Goal: Task Accomplishment & Management: Use online tool/utility

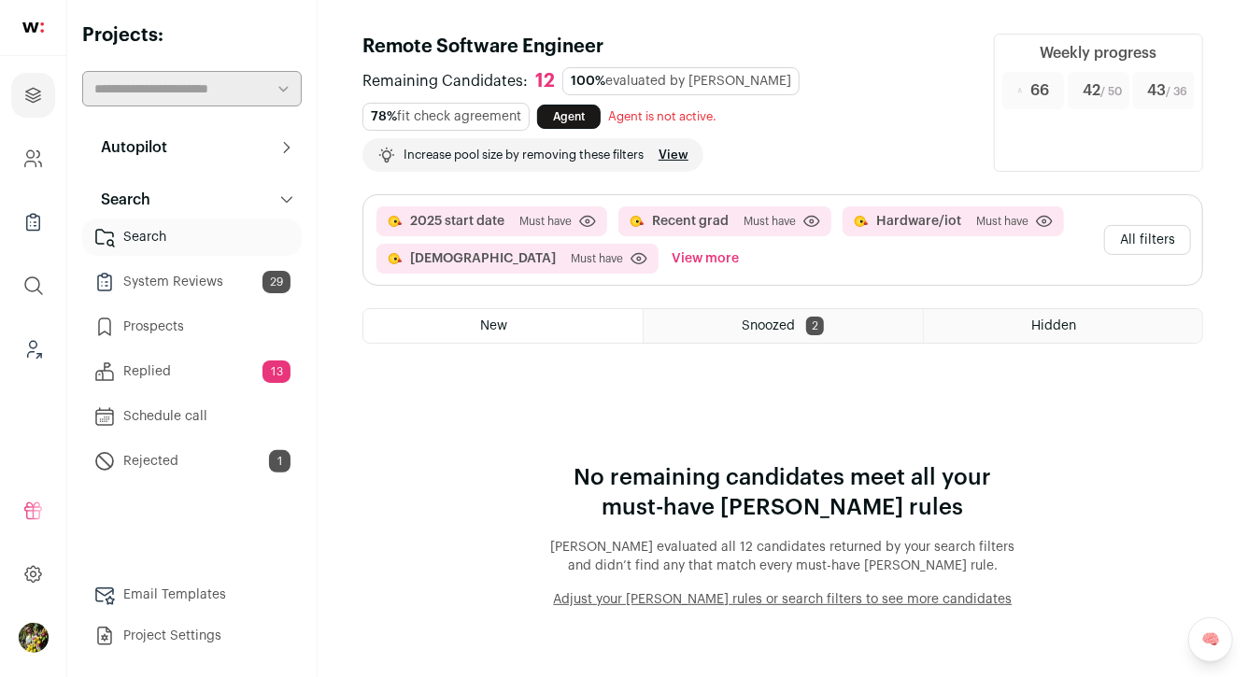
click at [668, 263] on button "View more" at bounding box center [705, 259] width 75 height 30
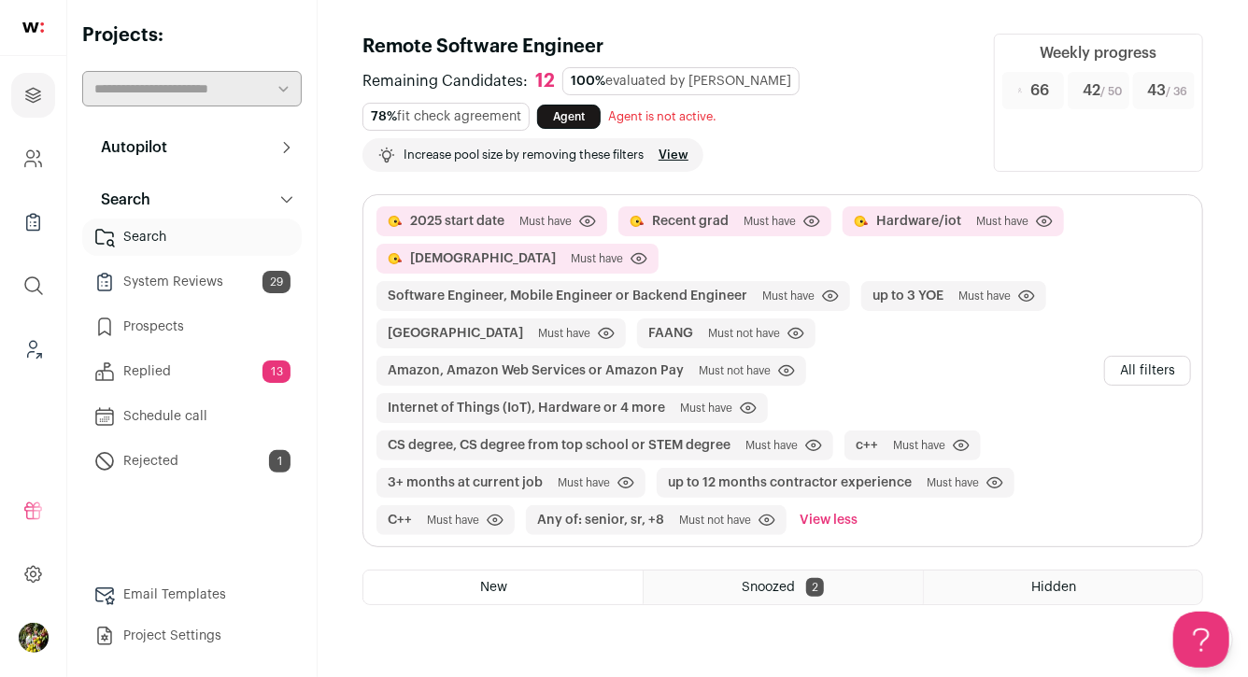
click at [685, 156] on link "View" at bounding box center [674, 155] width 30 height 15
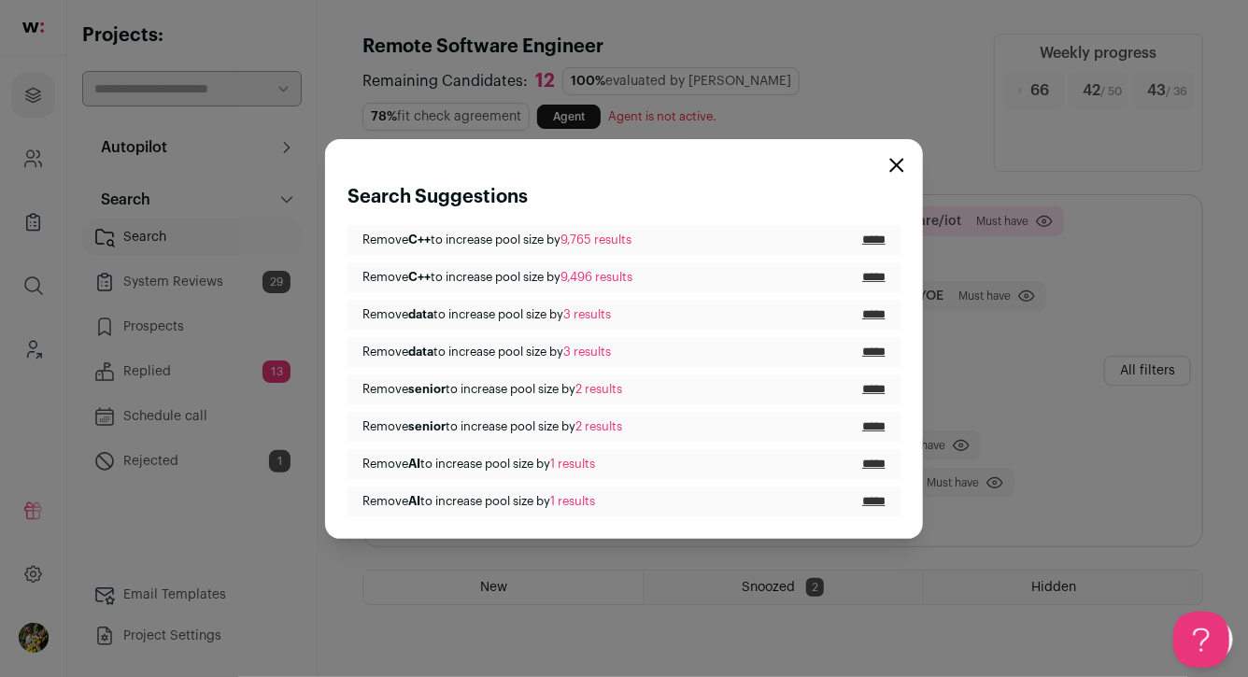
click at [892, 170] on icon "Close modal" at bounding box center [897, 165] width 12 height 12
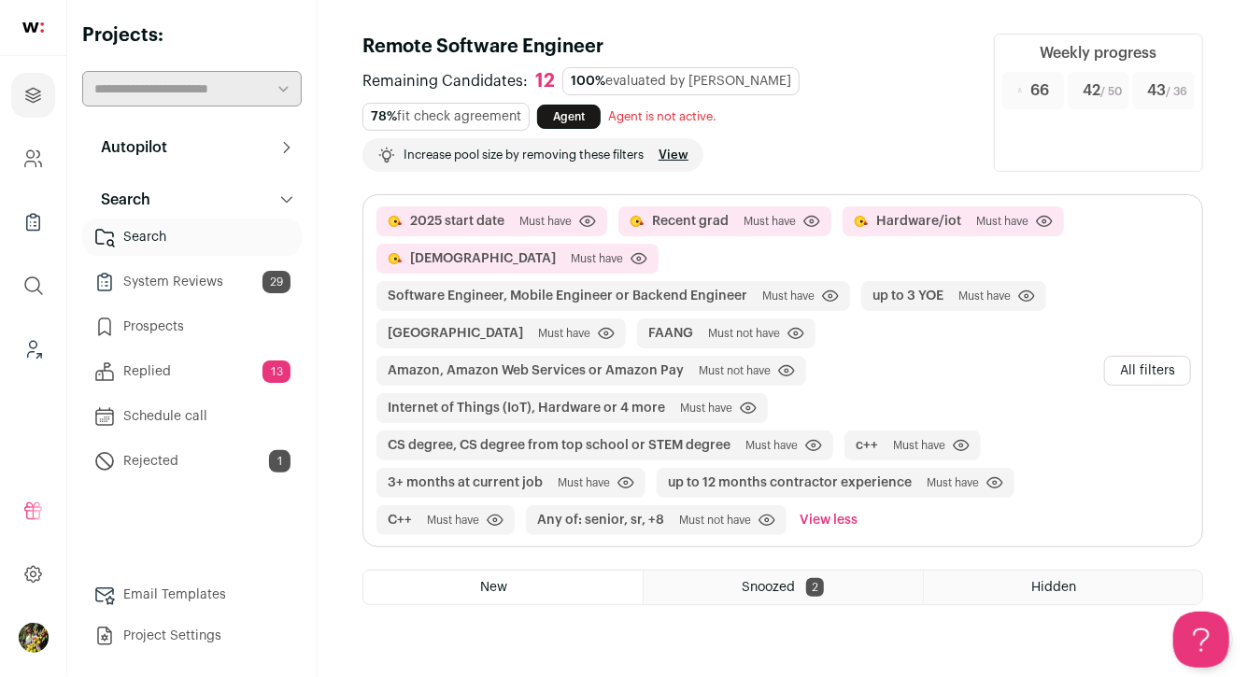
click at [1133, 356] on button "All filters" at bounding box center [1147, 371] width 87 height 30
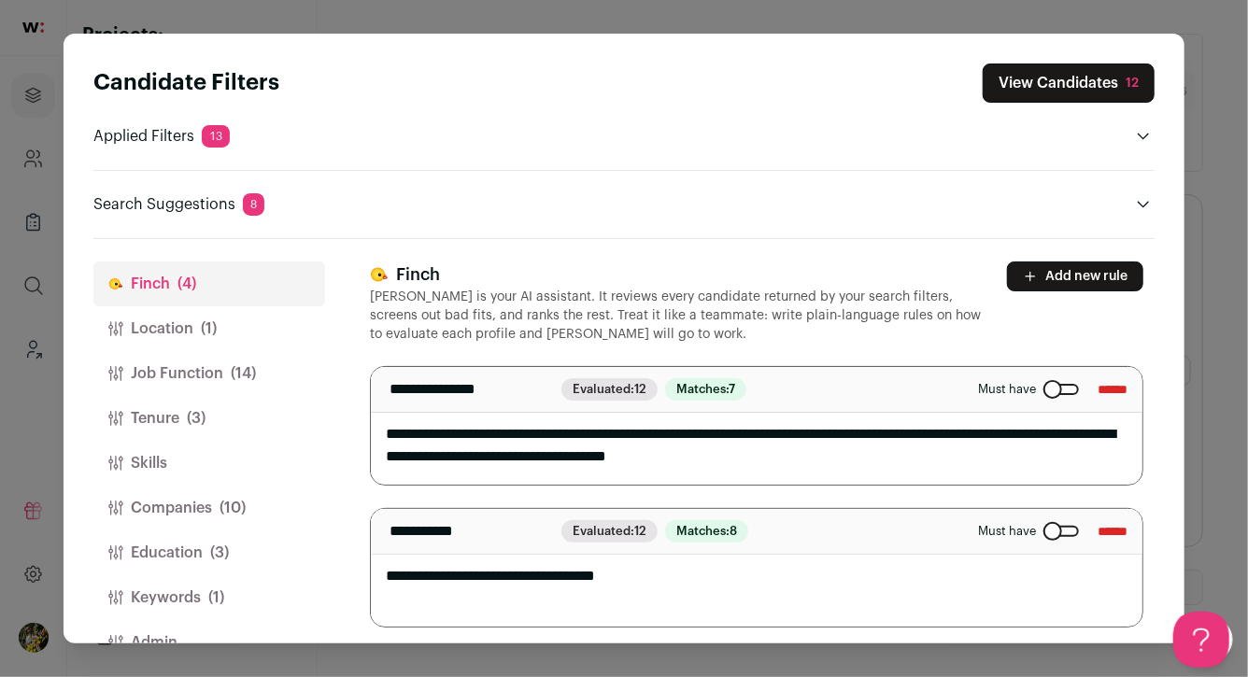
click at [230, 450] on button "Skills" at bounding box center [209, 463] width 232 height 45
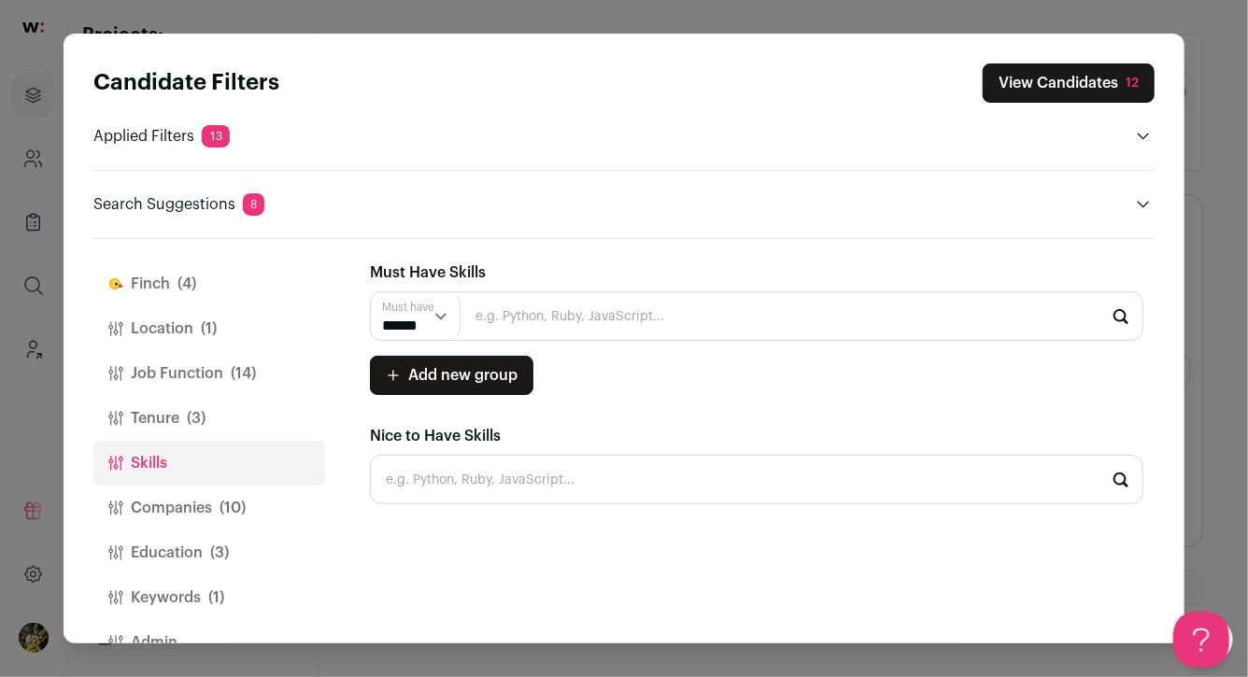
click at [527, 327] on input "Close modal via background" at bounding box center [756, 316] width 773 height 50
click at [488, 368] on li "C++" at bounding box center [757, 367] width 772 height 50
type input "C++"
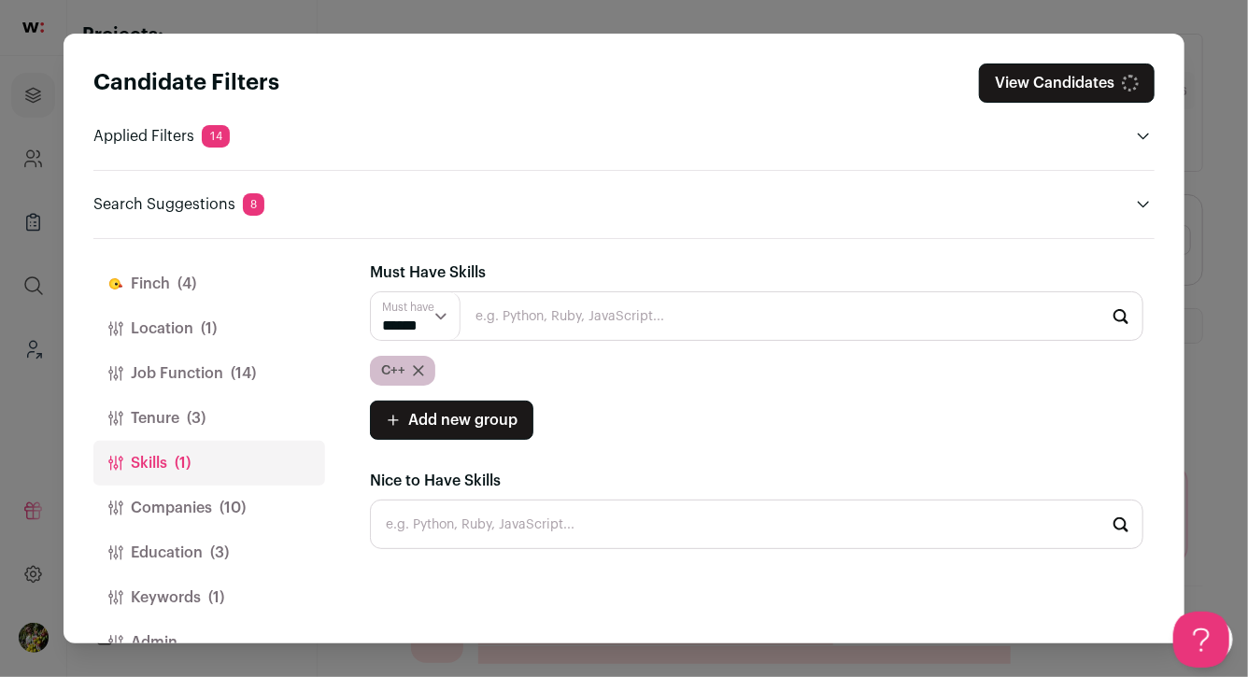
scroll to position [43, 0]
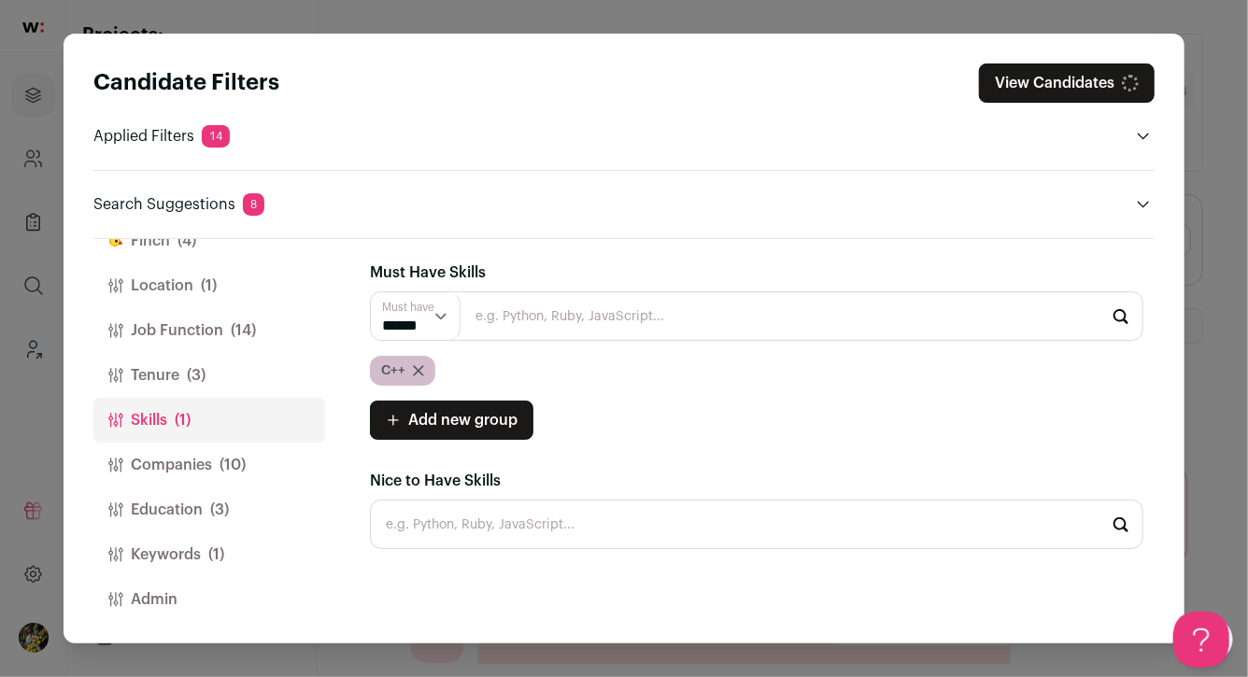
click at [228, 549] on button "Keywords (1)" at bounding box center [209, 554] width 232 height 45
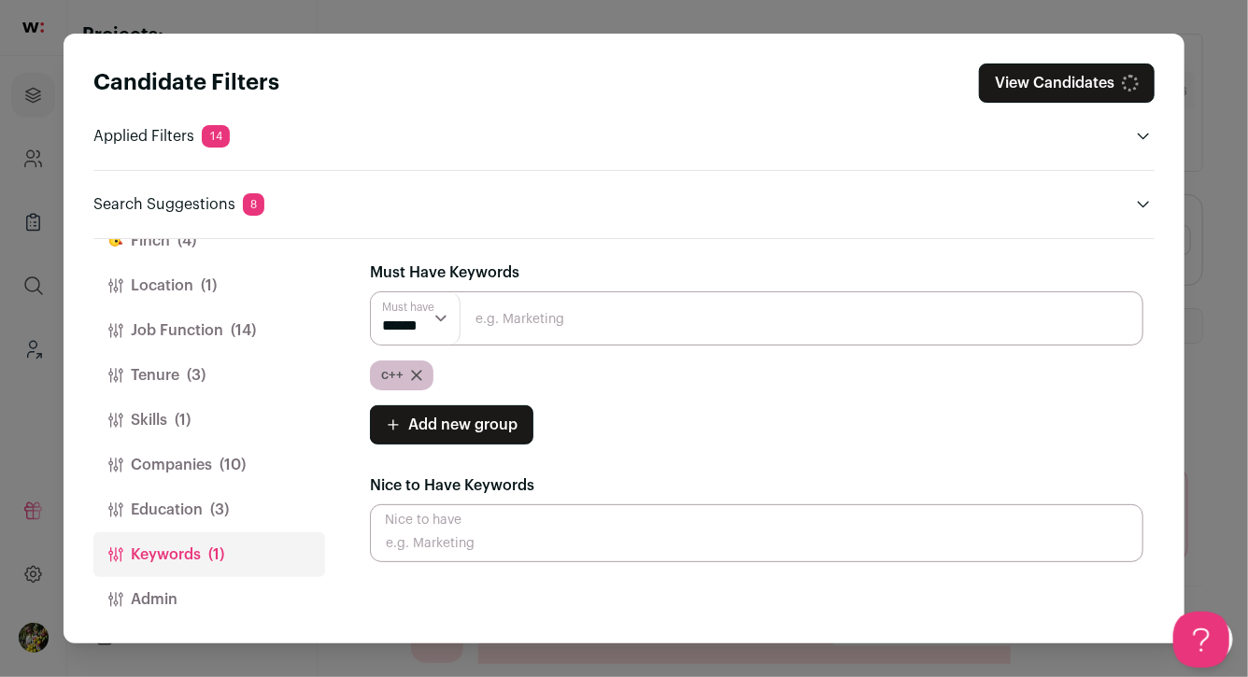
click at [216, 511] on span "(3)" at bounding box center [219, 510] width 19 height 22
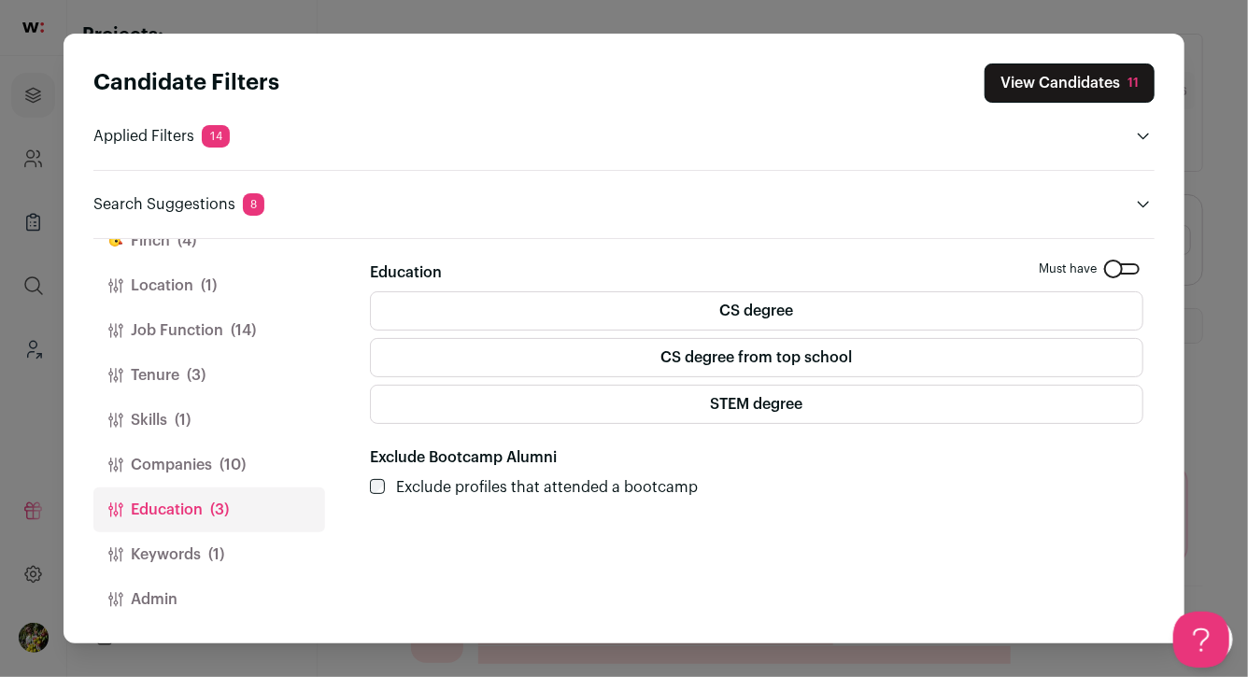
click at [216, 549] on span "(1)" at bounding box center [216, 555] width 16 height 22
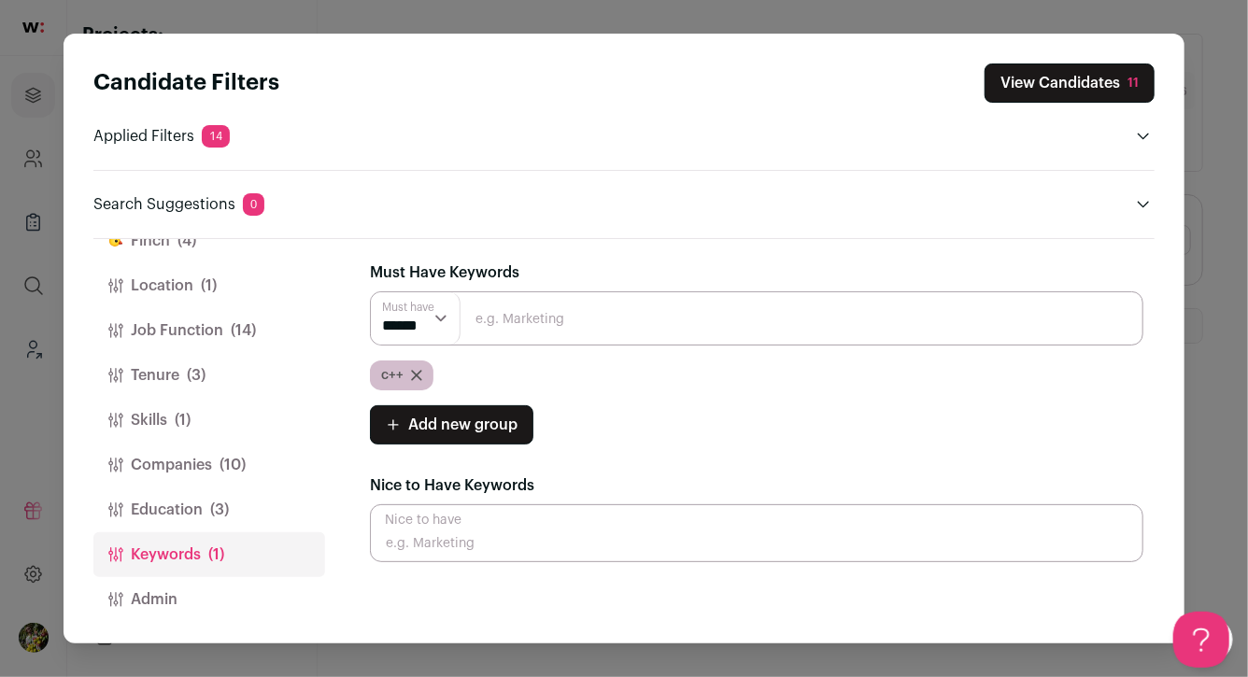
scroll to position [0, 0]
click at [221, 515] on span "(3)" at bounding box center [219, 510] width 19 height 22
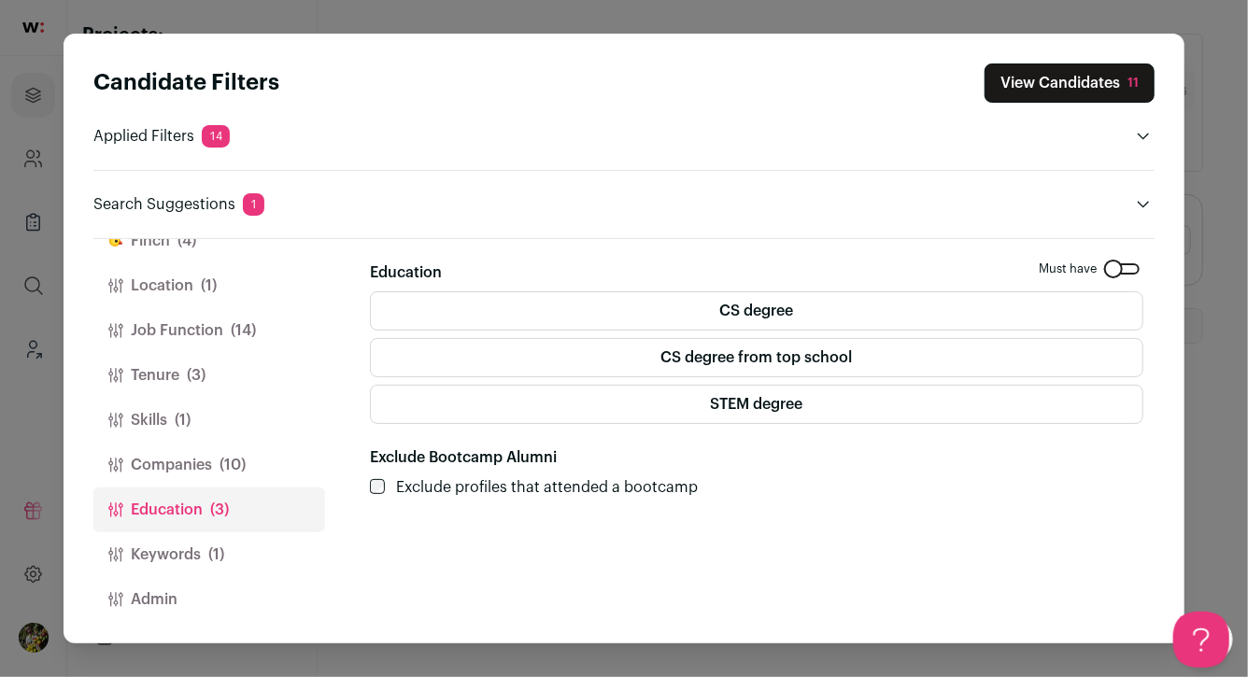
click at [526, 396] on label "STEM degree" at bounding box center [756, 404] width 773 height 39
click at [224, 461] on span "(10)" at bounding box center [233, 465] width 26 height 22
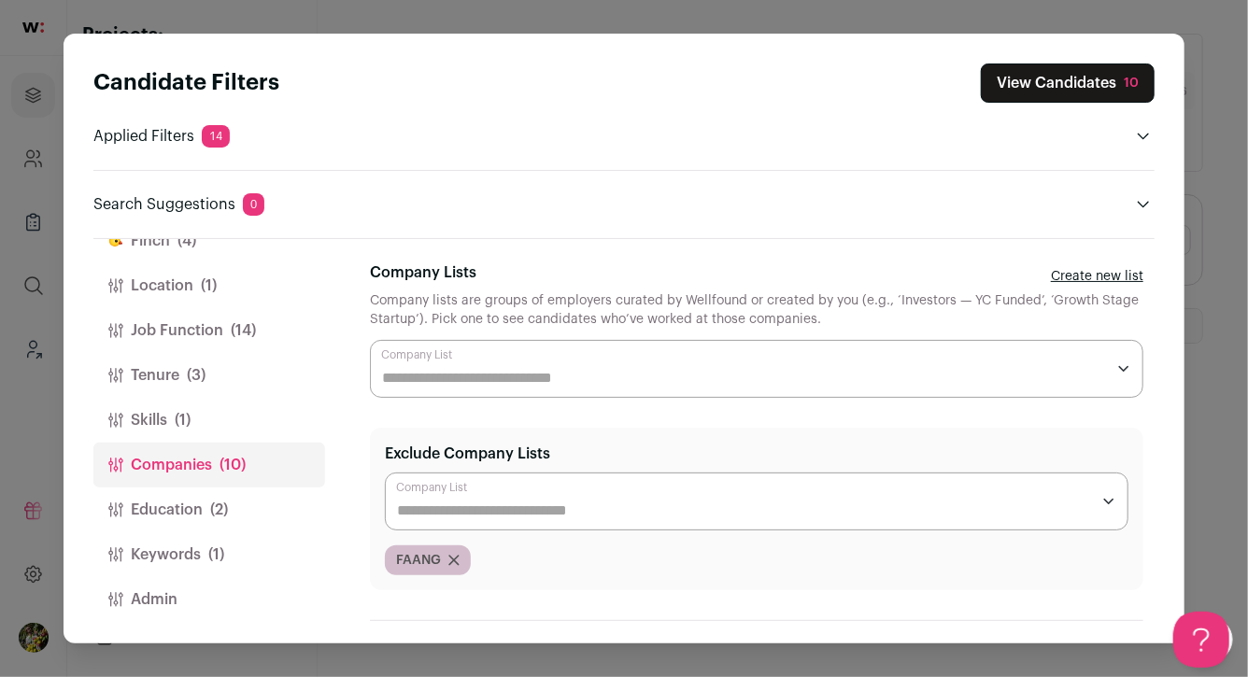
click at [217, 409] on button "Skills (1)" at bounding box center [209, 420] width 232 height 45
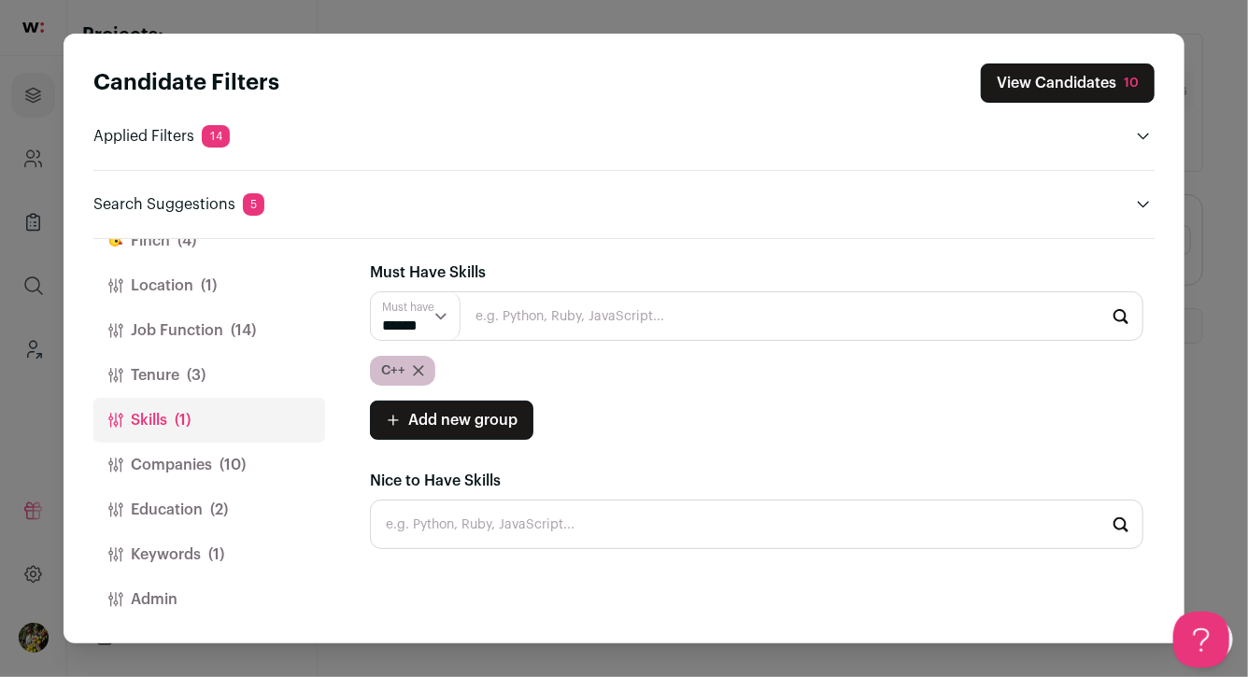
click at [220, 376] on button "Tenure (3)" at bounding box center [209, 375] width 232 height 45
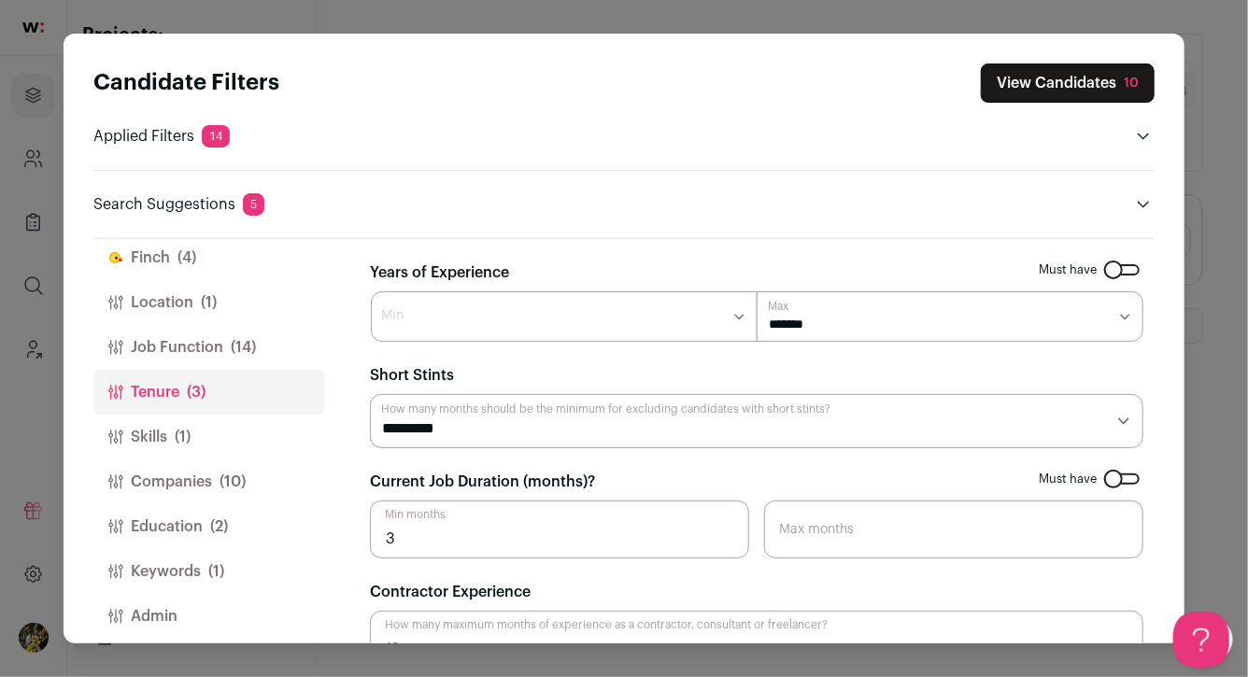
scroll to position [47, 0]
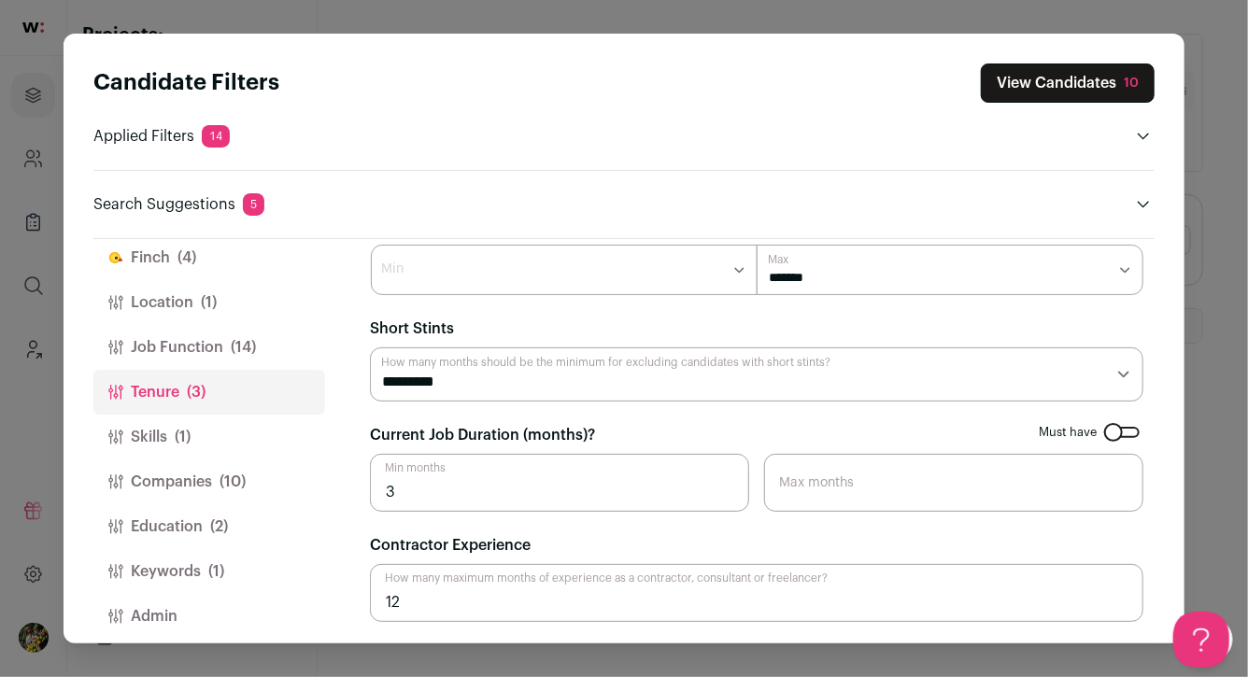
click at [268, 351] on button "Job Function (14)" at bounding box center [209, 347] width 232 height 45
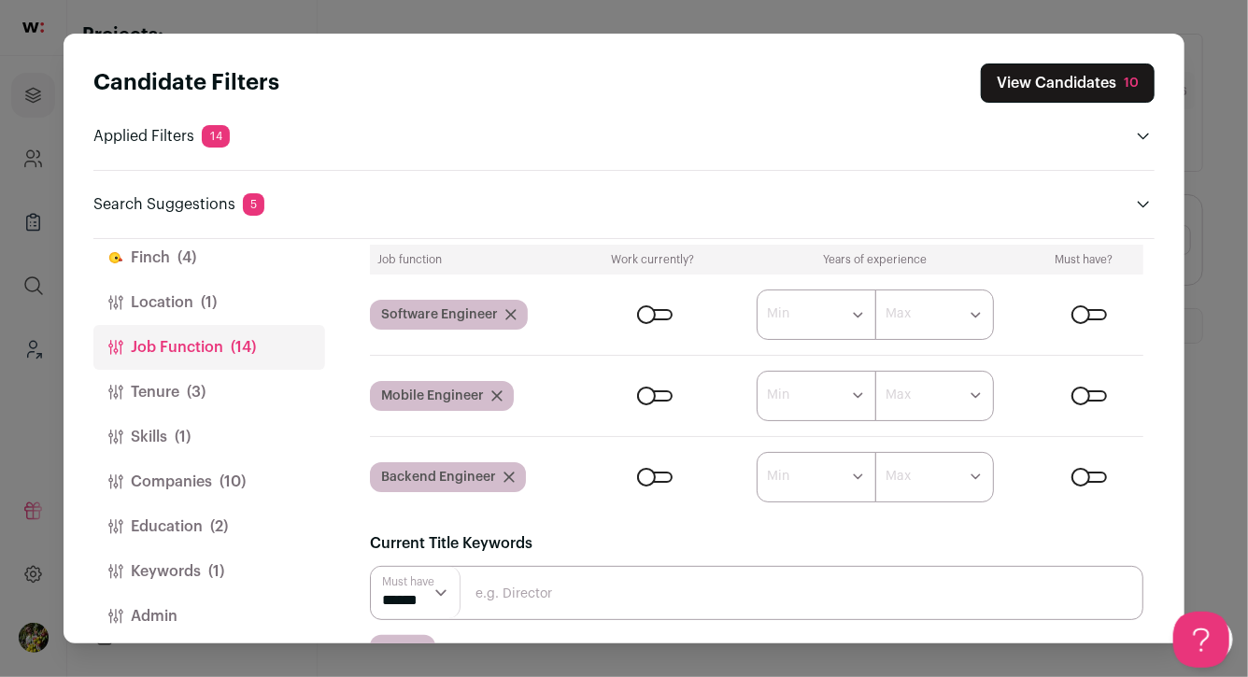
scroll to position [224, 0]
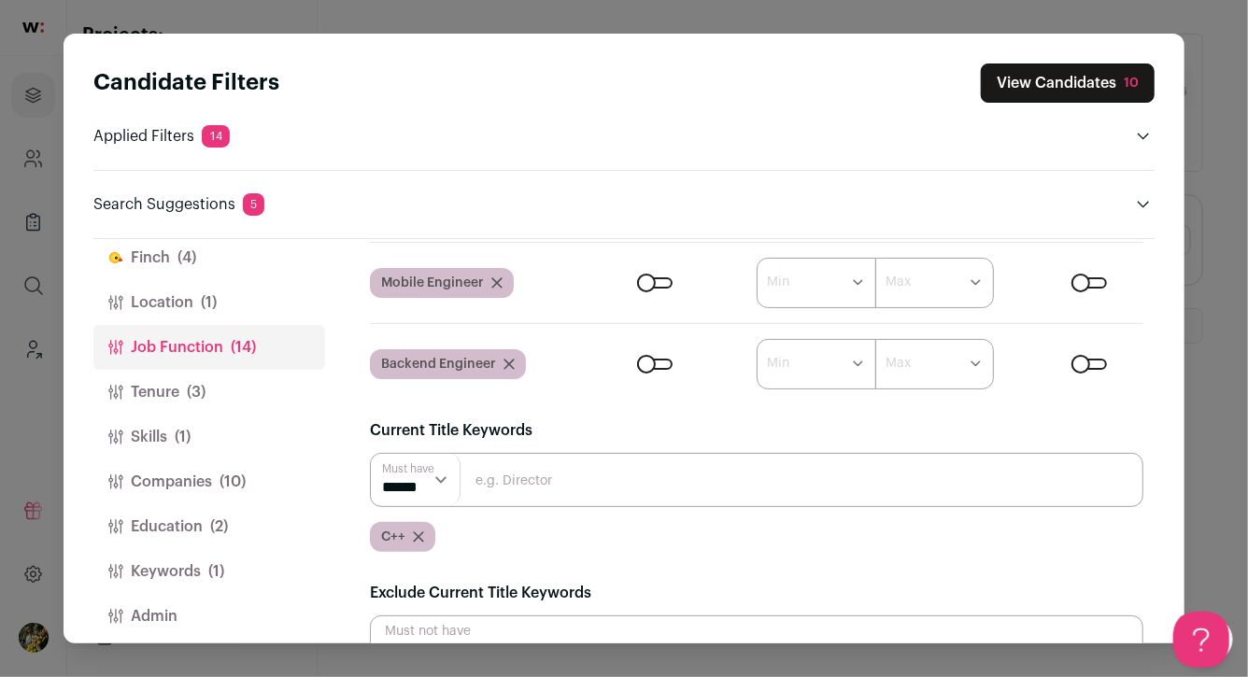
click at [420, 534] on icon "Close modal via background" at bounding box center [418, 537] width 11 height 11
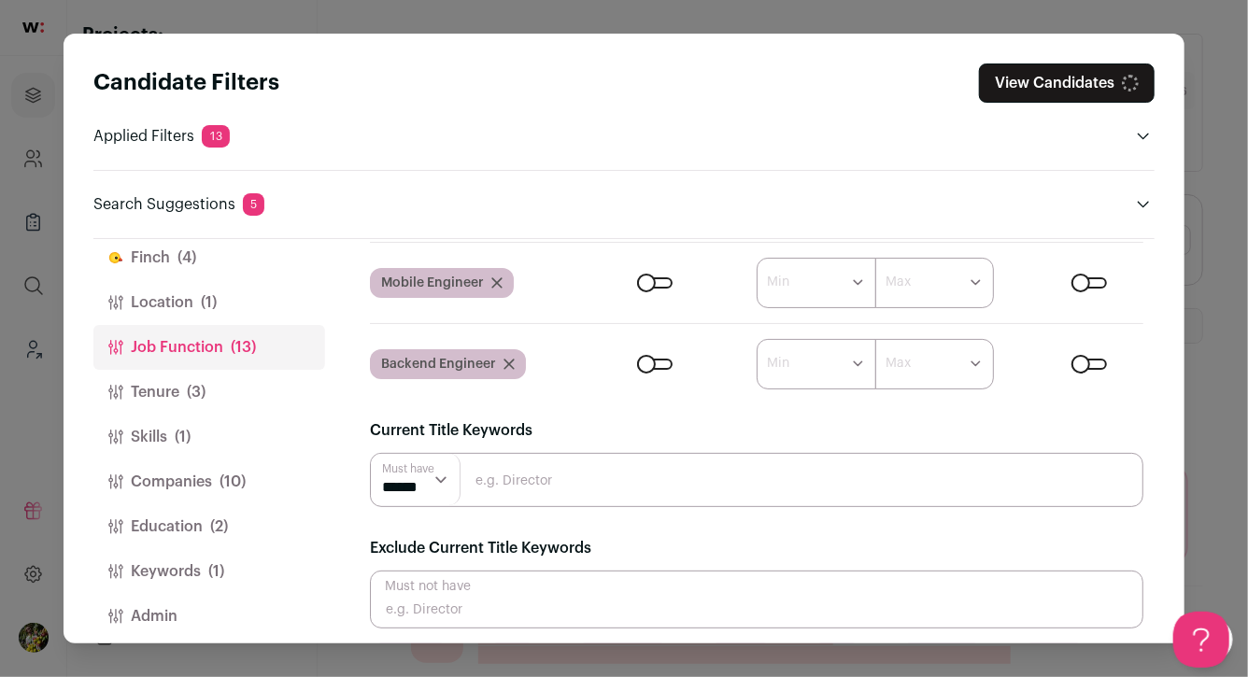
click at [506, 488] on input "Close modal via background" at bounding box center [756, 480] width 773 height 54
type input "engineer"
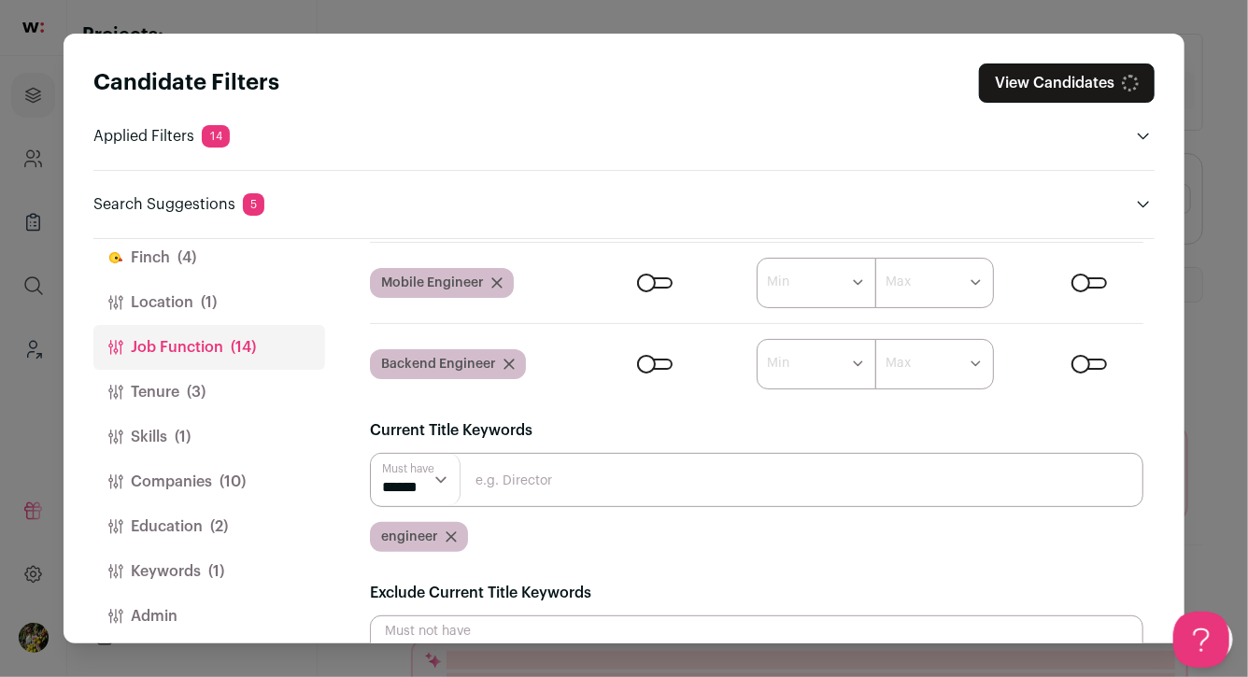
click at [535, 482] on input "Close modal via background" at bounding box center [756, 480] width 773 height 54
type input "developer"
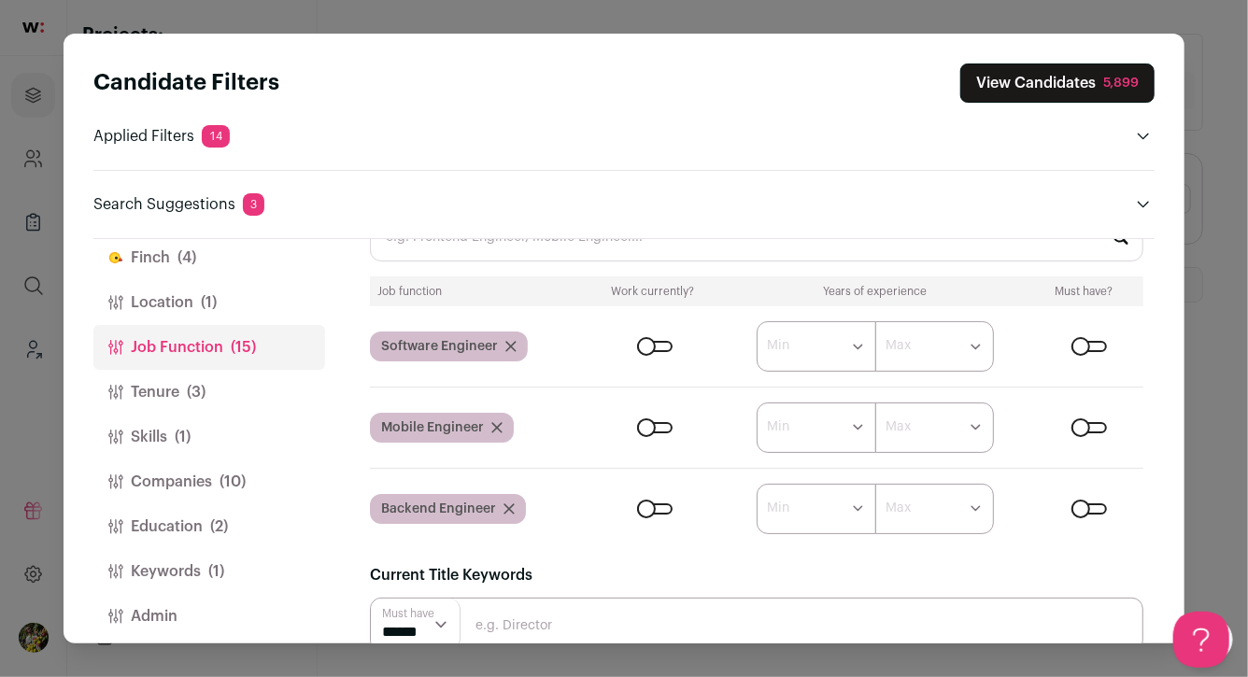
scroll to position [0, 0]
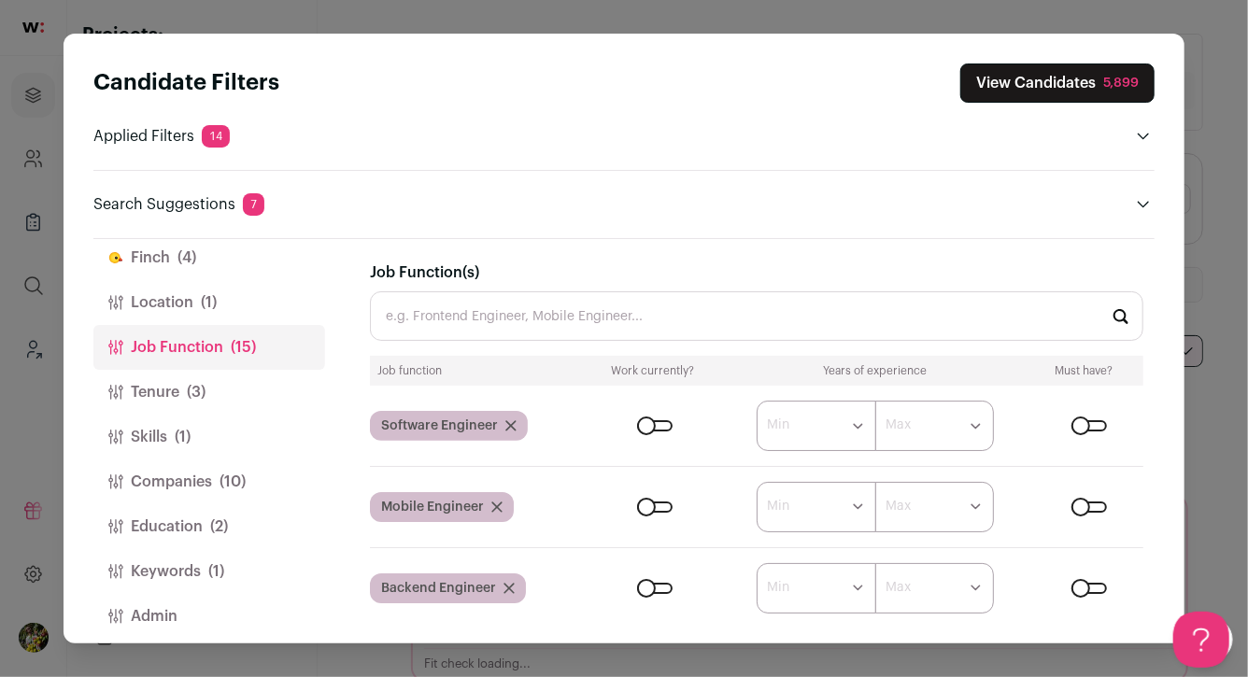
click at [247, 520] on button "Education (2)" at bounding box center [209, 526] width 232 height 45
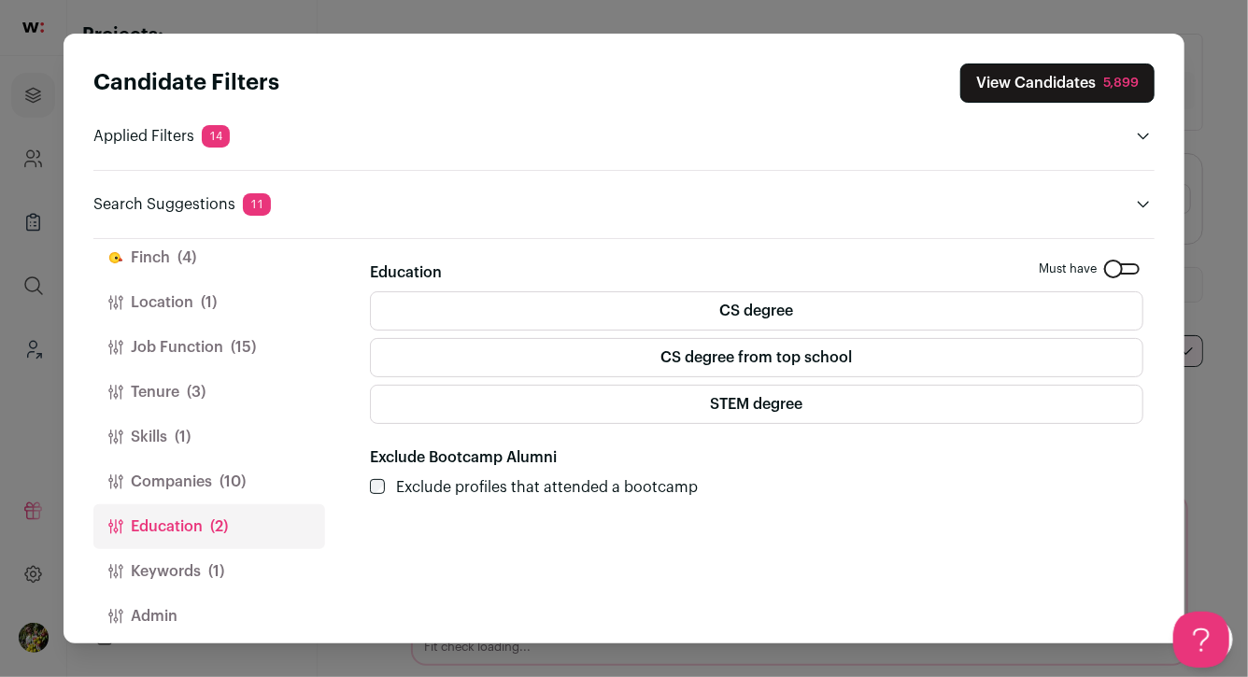
click at [221, 563] on span "(1)" at bounding box center [216, 572] width 16 height 22
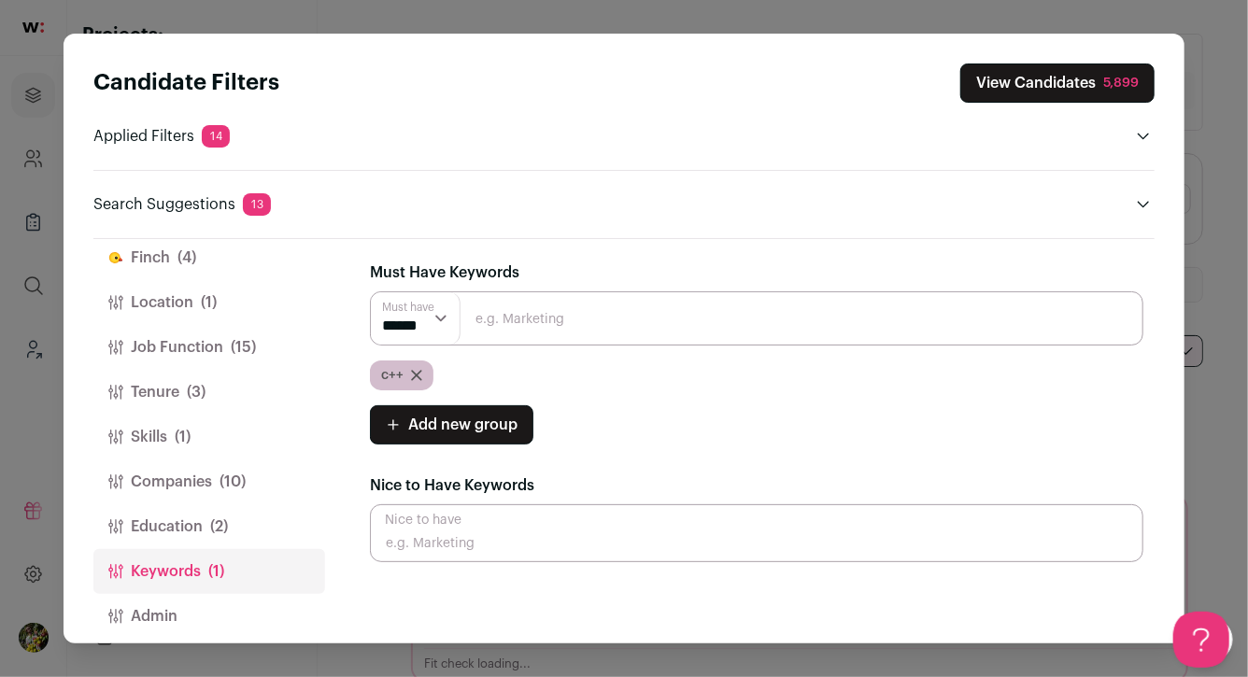
click at [484, 416] on span "Add new group" at bounding box center [462, 425] width 109 height 22
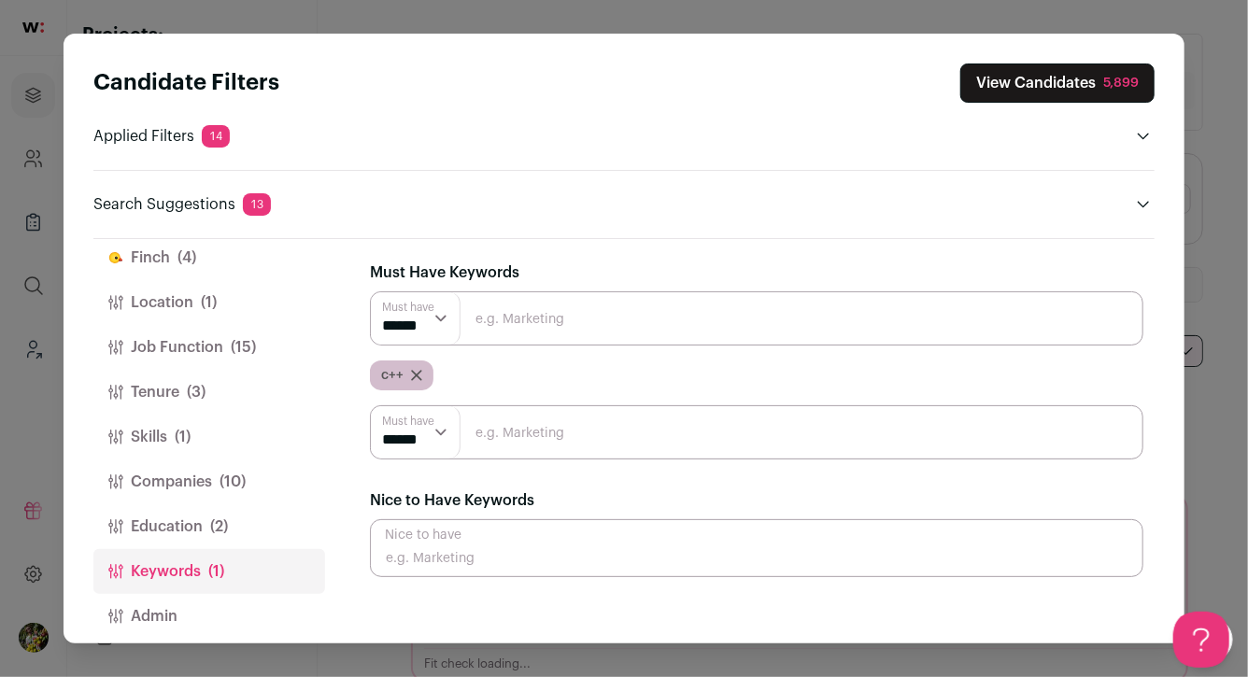
click at [492, 427] on input "Close modal via background" at bounding box center [756, 432] width 773 height 54
type input "android"
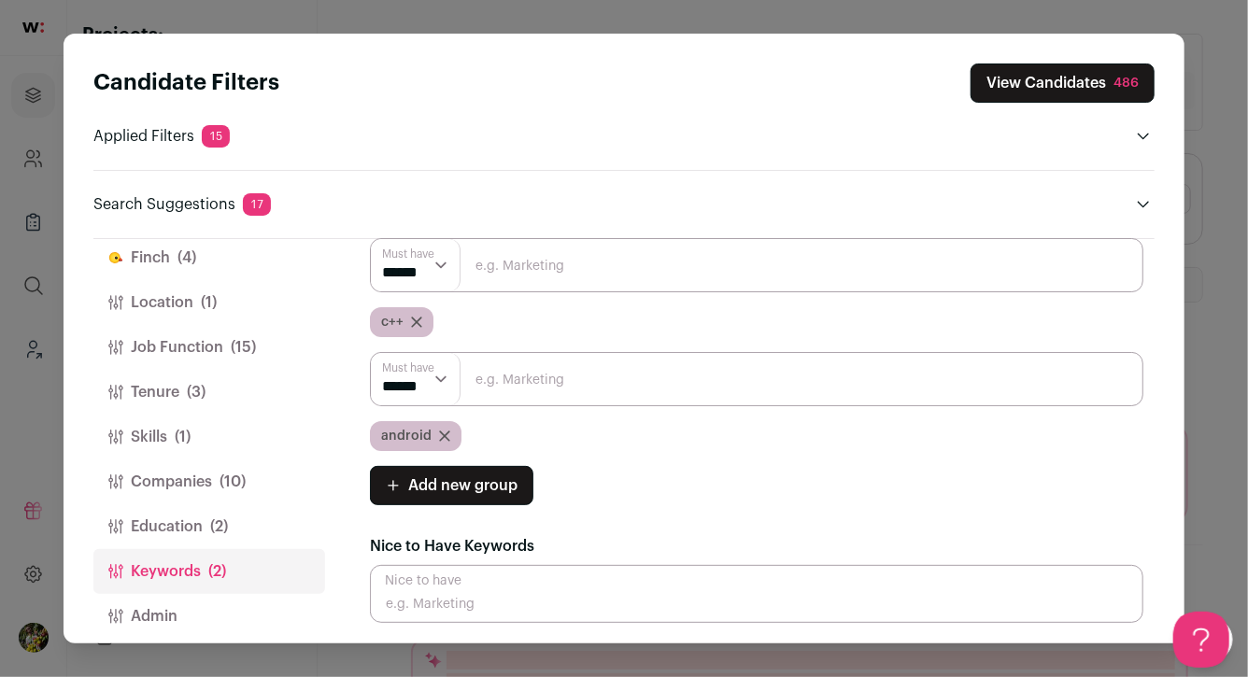
scroll to position [54, 0]
click at [246, 608] on button "Admin" at bounding box center [209, 616] width 232 height 45
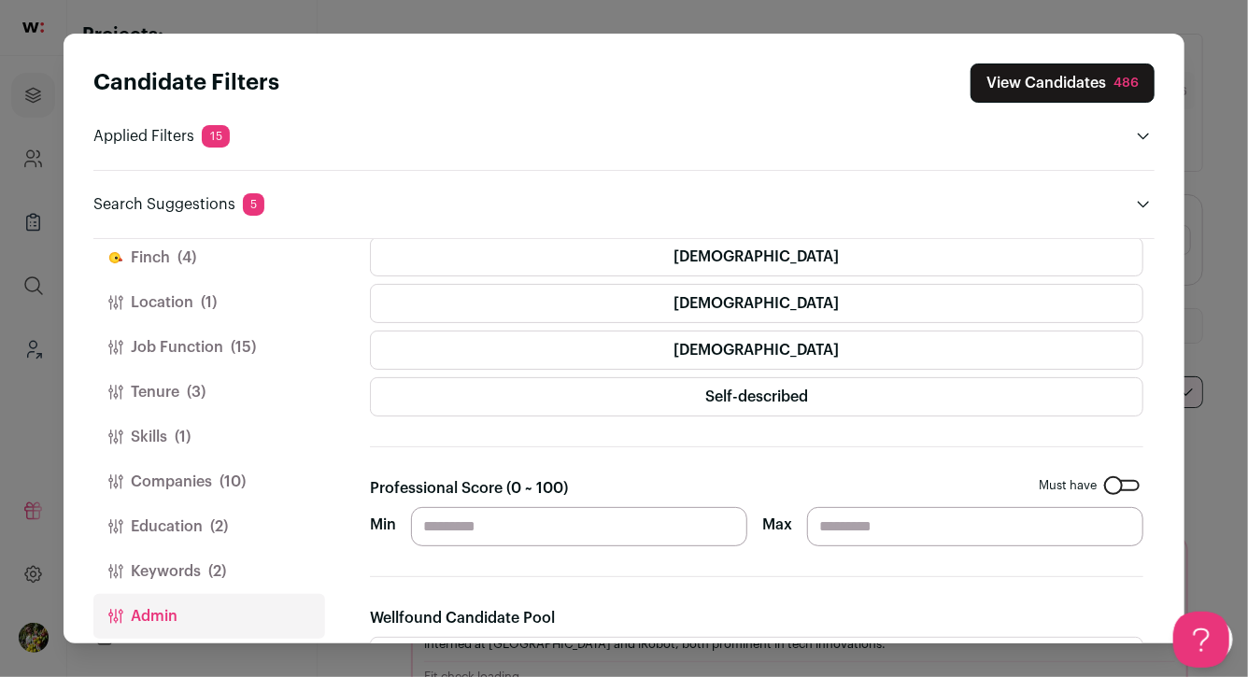
scroll to position [0, 0]
click at [448, 529] on input "Min" at bounding box center [579, 526] width 336 height 39
type input "**"
click at [498, 470] on section "Gender Must have [DEMOGRAPHIC_DATA] [DEMOGRAPHIC_DATA] [DEMOGRAPHIC_DATA] Self-…" at bounding box center [756, 670] width 773 height 926
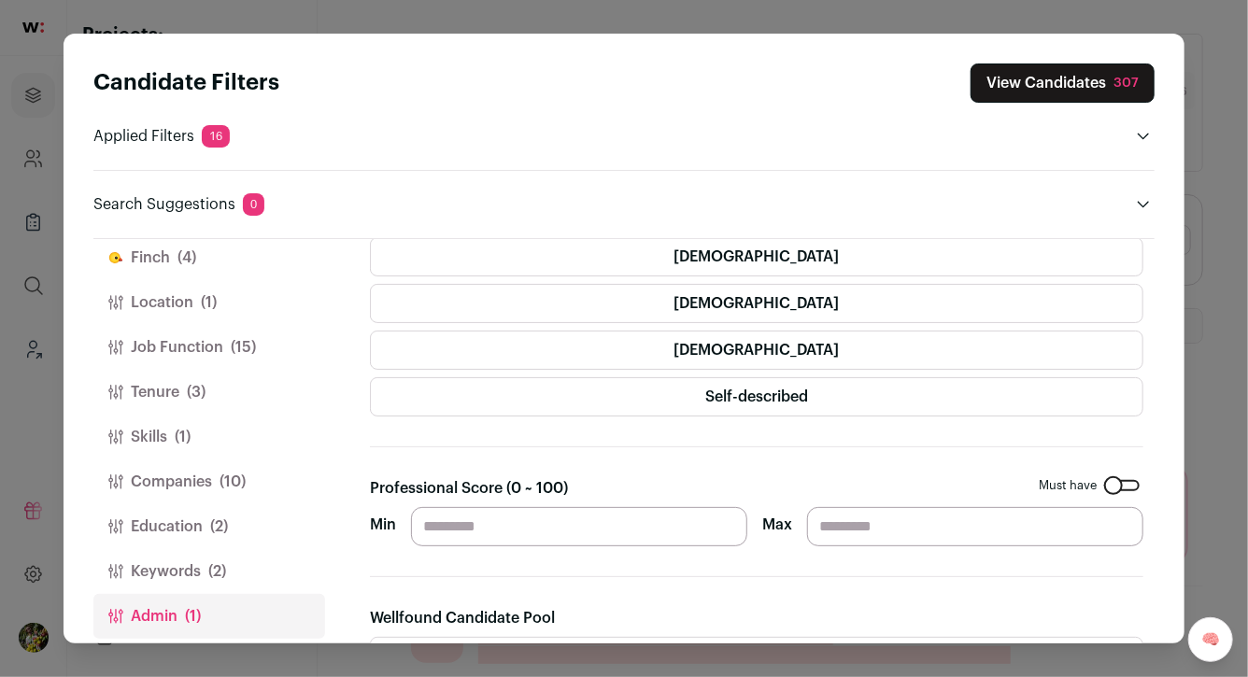
click at [234, 567] on button "Keywords (2)" at bounding box center [209, 571] width 232 height 45
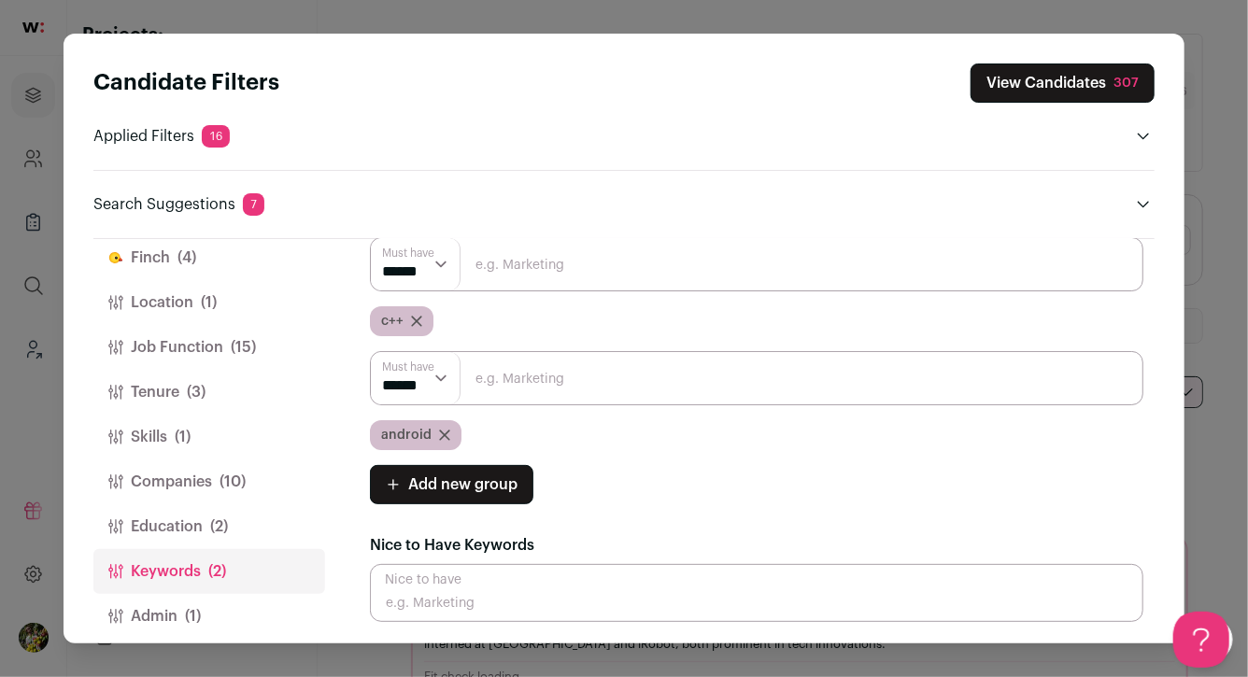
click at [215, 475] on button "Companies (10)" at bounding box center [209, 482] width 232 height 45
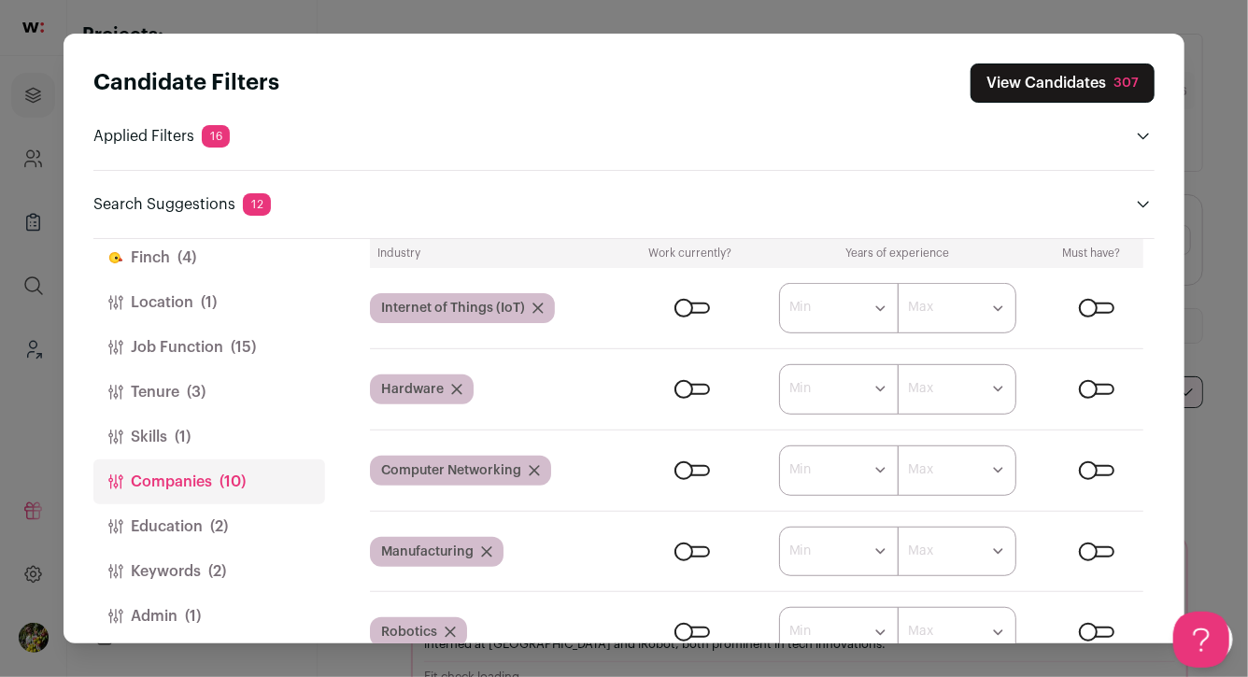
scroll to position [508, 0]
click at [695, 305] on div "Close modal via background" at bounding box center [691, 307] width 35 height 11
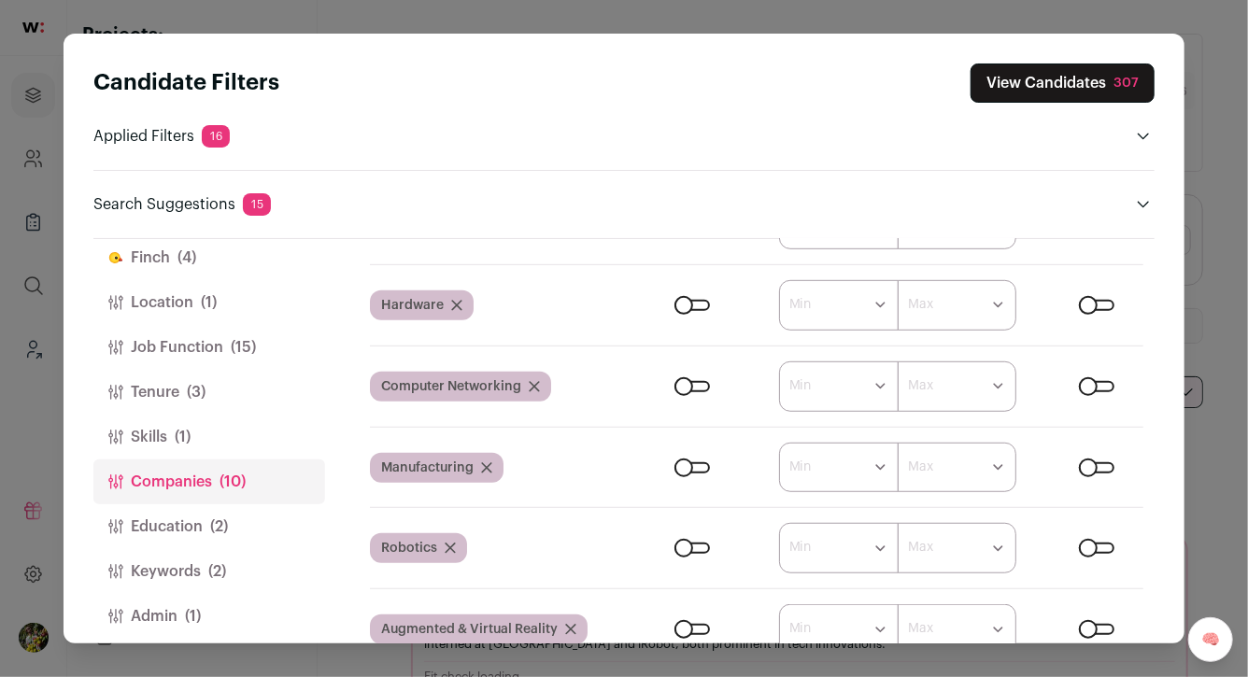
click at [697, 305] on div "Close modal via background" at bounding box center [691, 305] width 35 height 11
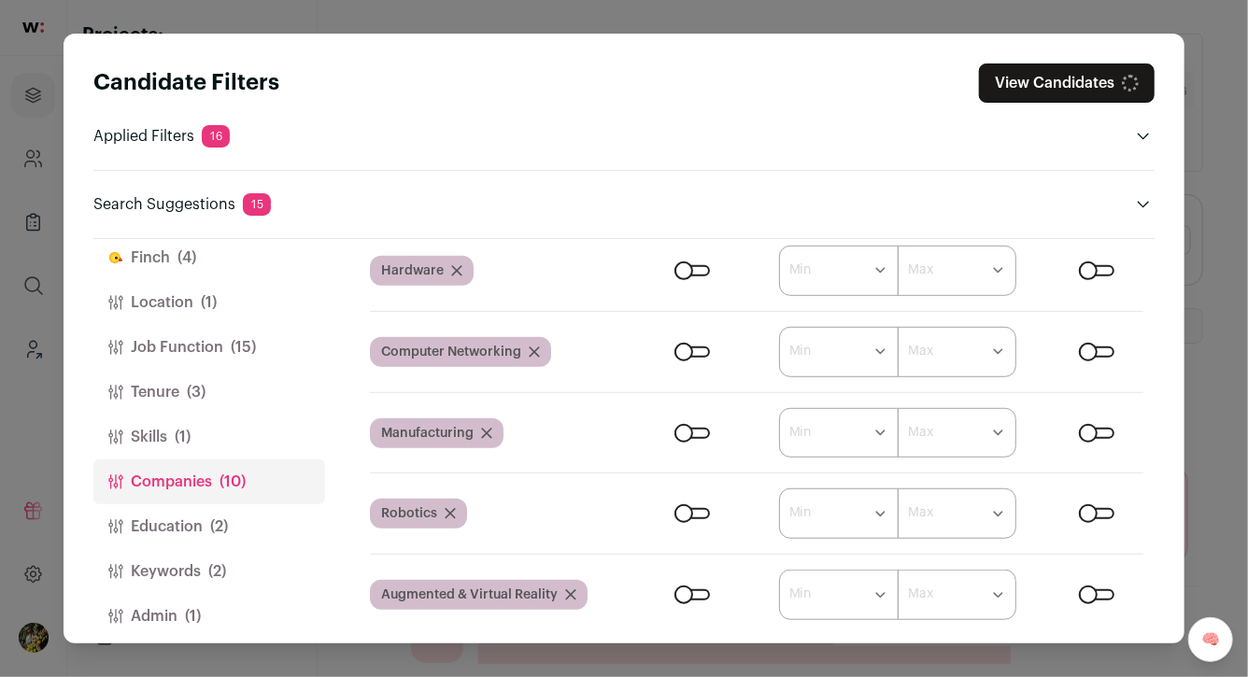
scroll to position [661, 0]
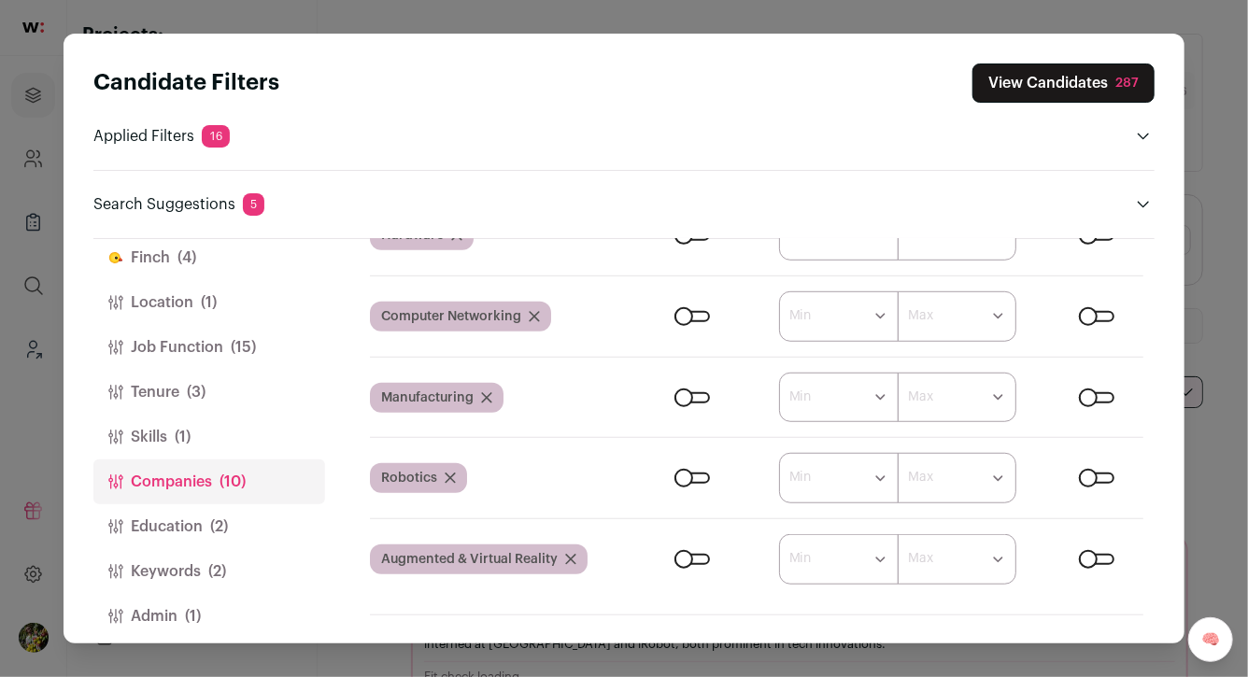
click at [697, 317] on div "Close modal via background" at bounding box center [691, 316] width 35 height 11
click at [699, 398] on div "Close modal via background" at bounding box center [691, 397] width 35 height 11
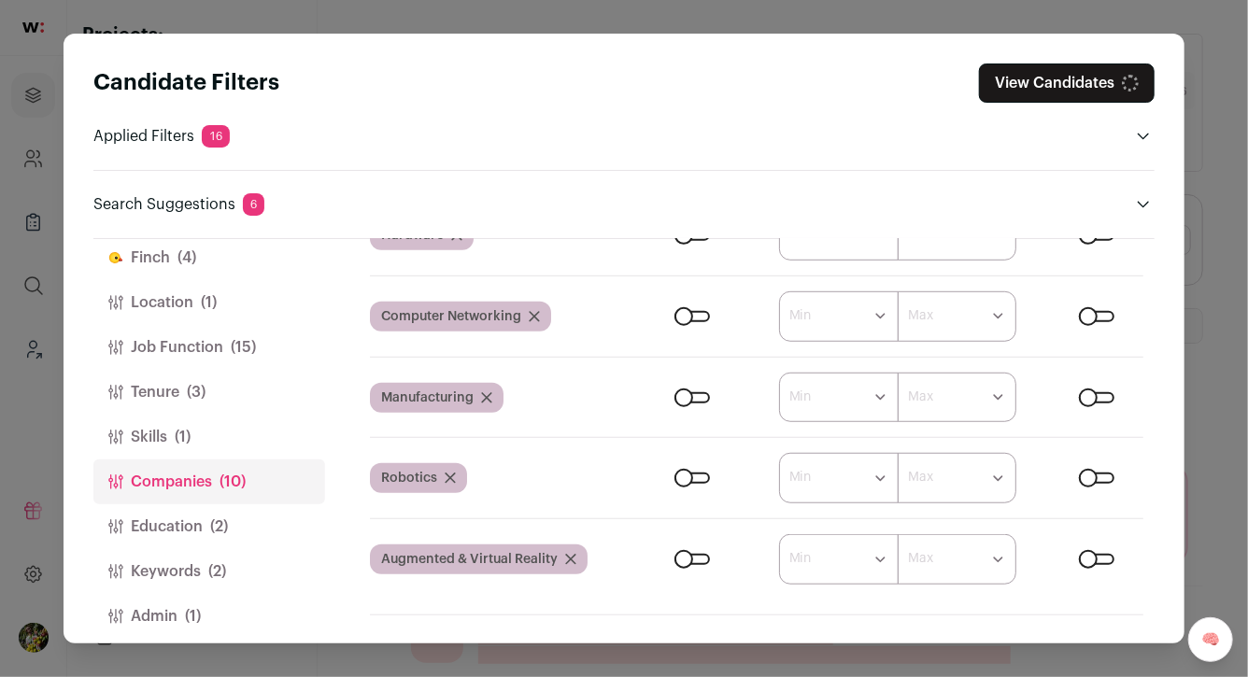
click at [698, 485] on form "****** ******* ******* ******* ******* ******* ******* ******* ******* ********…" at bounding box center [888, 478] width 510 height 50
click at [699, 475] on div "Close modal via background" at bounding box center [691, 478] width 35 height 11
click at [700, 559] on div "Close modal via background" at bounding box center [691, 559] width 35 height 11
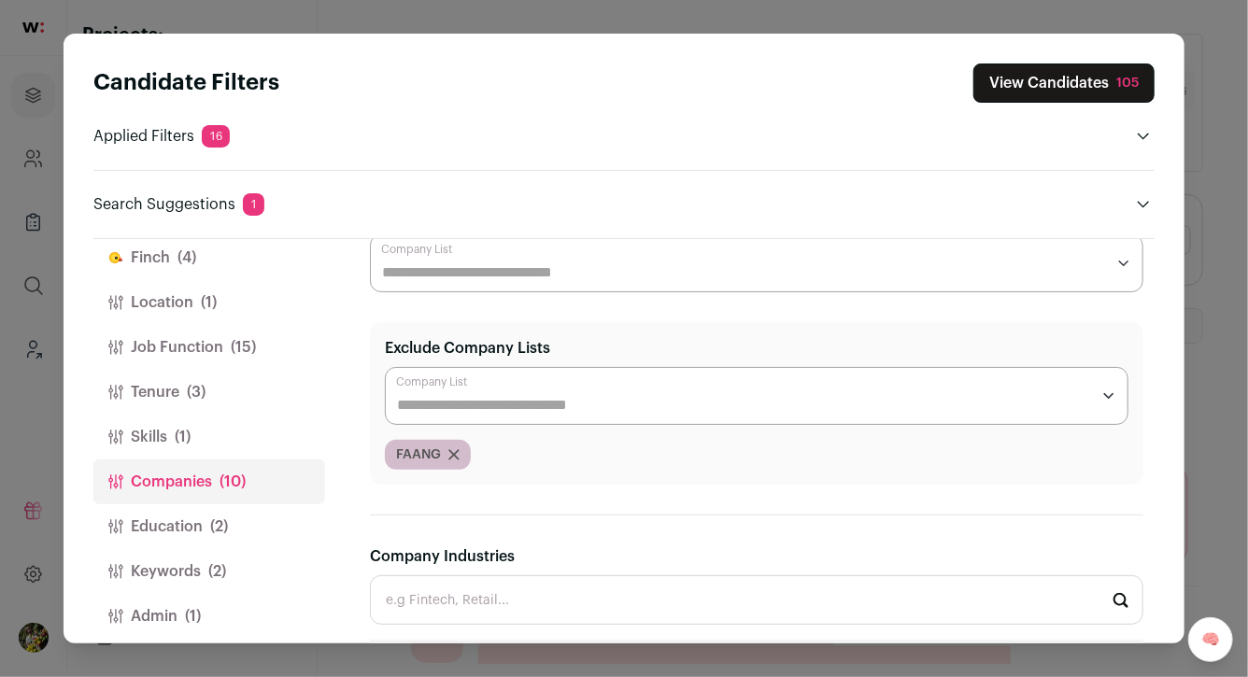
scroll to position [87, 0]
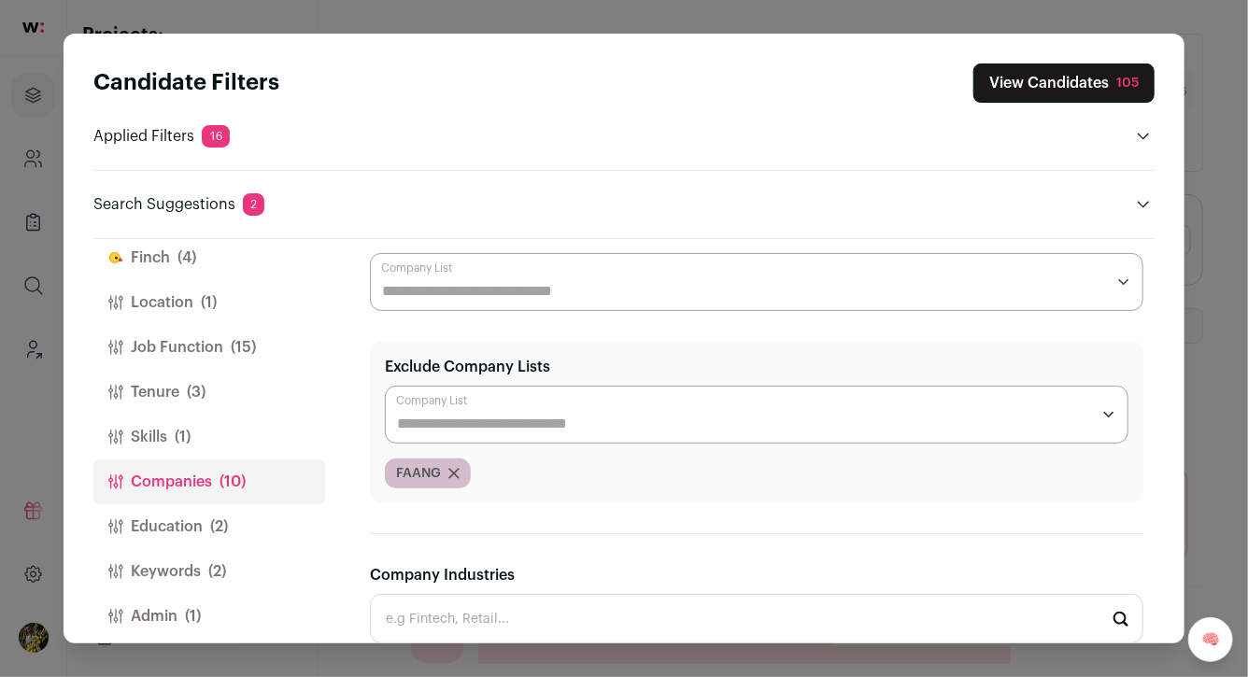
click at [1086, 88] on button "View Candidates 105" at bounding box center [1063, 83] width 181 height 39
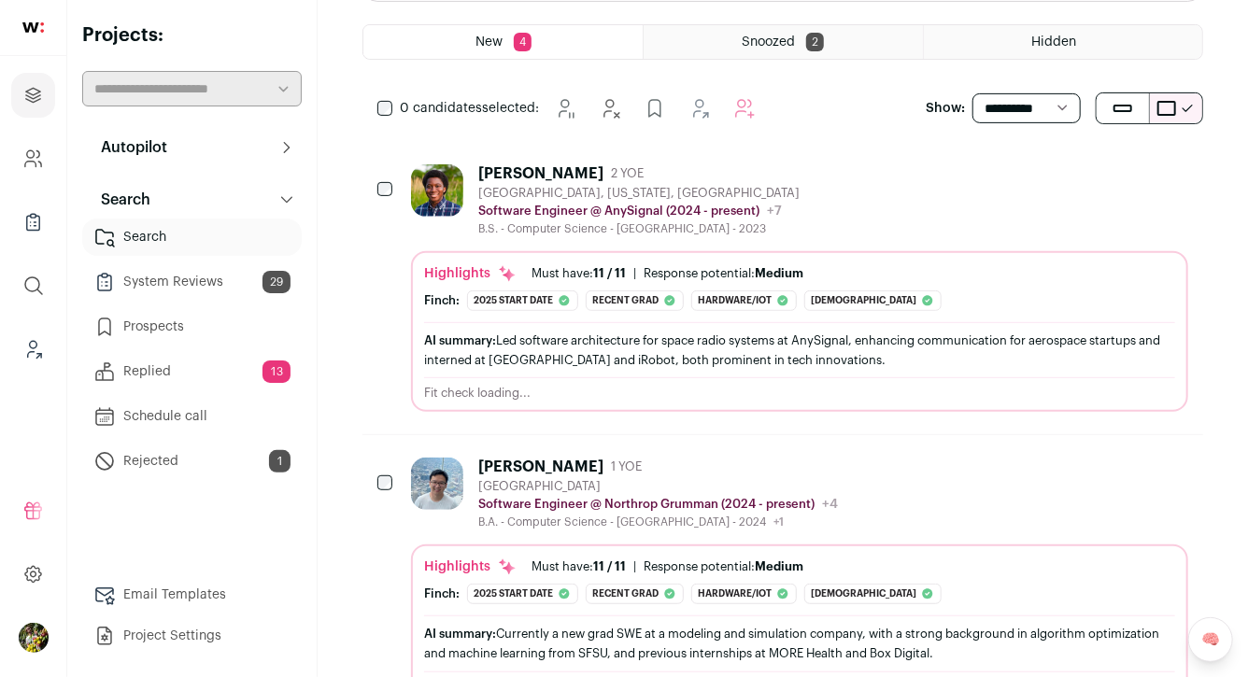
scroll to position [290, 0]
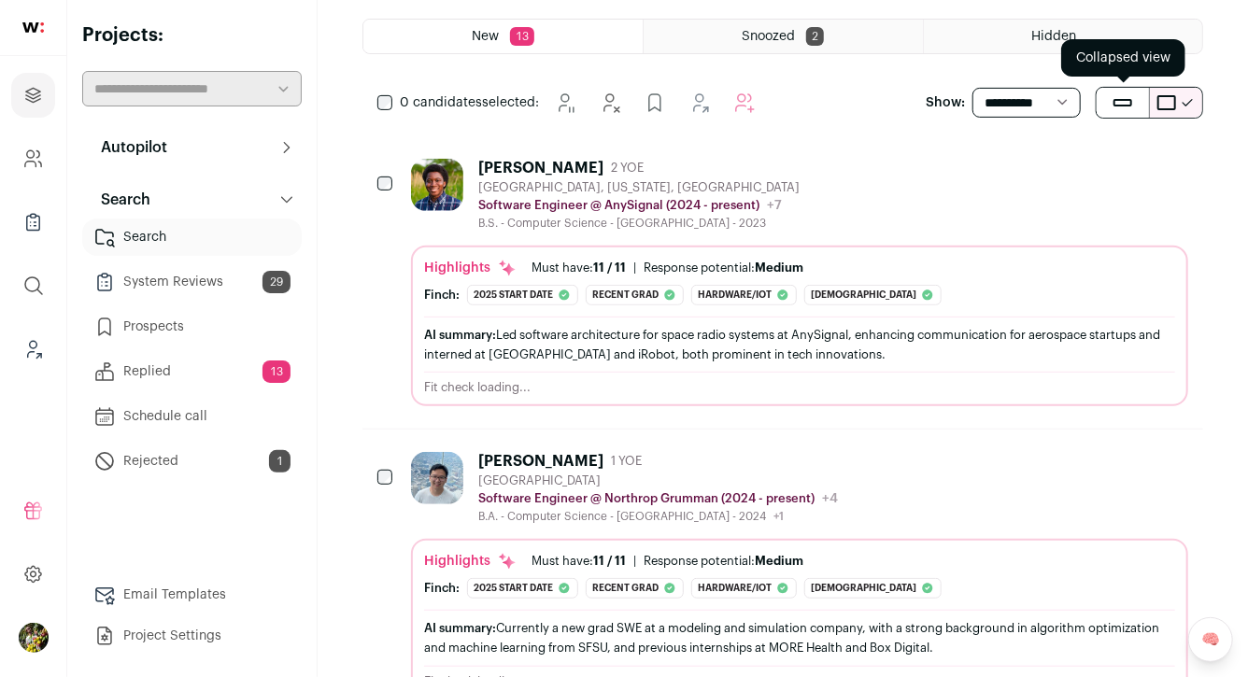
click at [1116, 97] on button "submit" at bounding box center [1123, 103] width 52 height 30
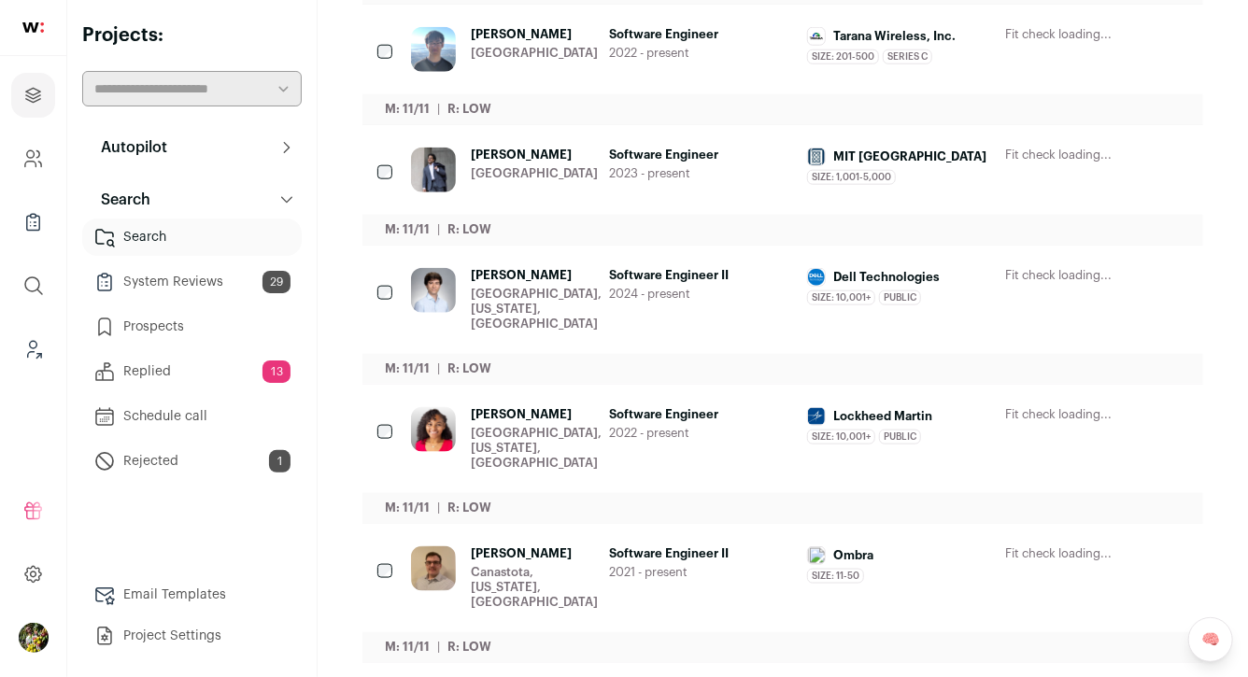
scroll to position [1032, 0]
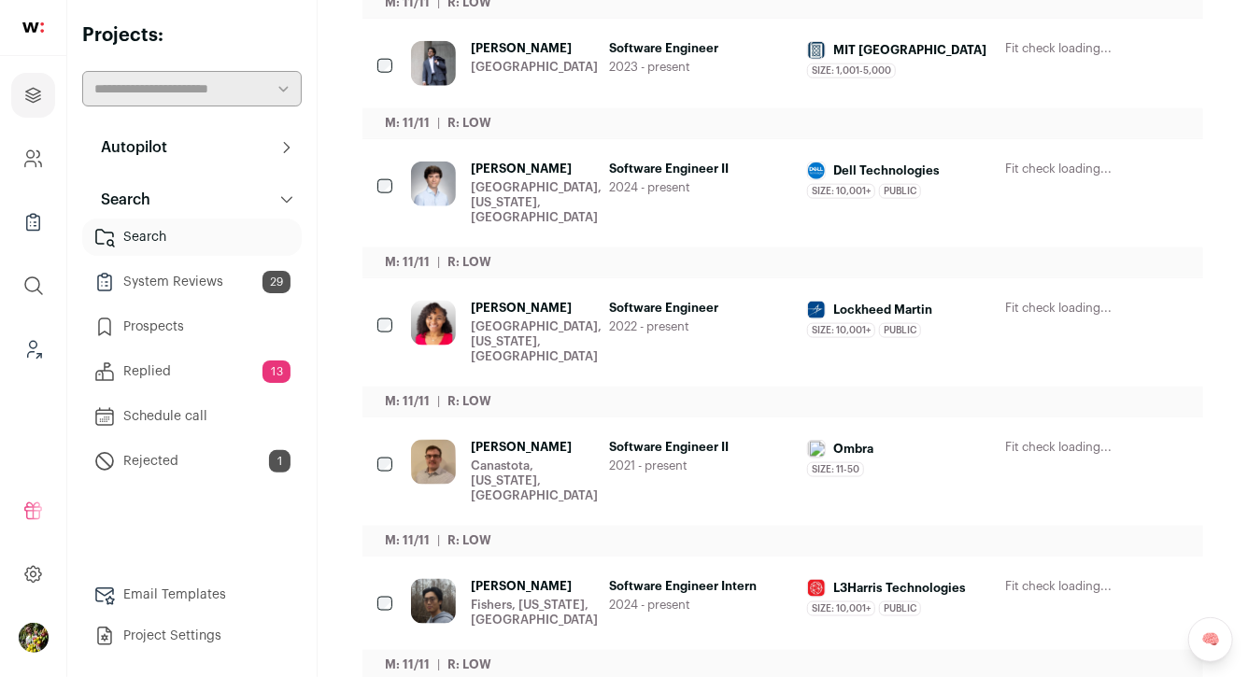
click at [638, 598] on span "2024 - present" at bounding box center [700, 605] width 183 height 15
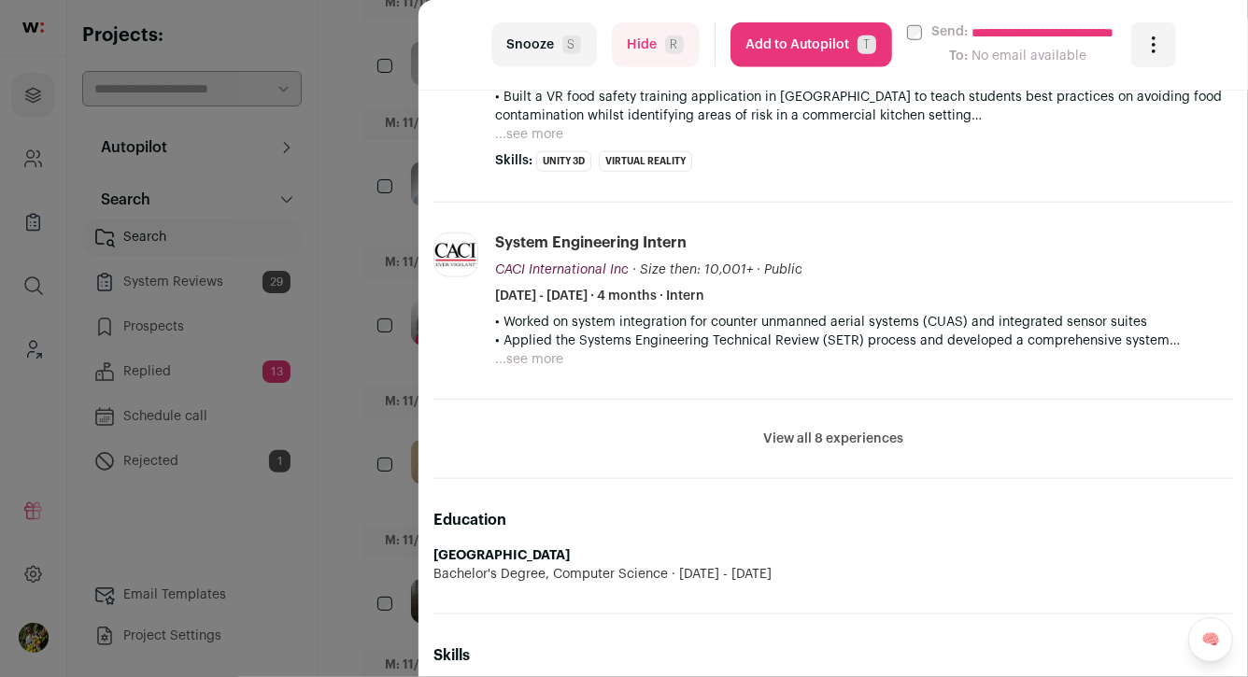
click at [815, 436] on button "View all 8 experiences" at bounding box center [833, 439] width 140 height 19
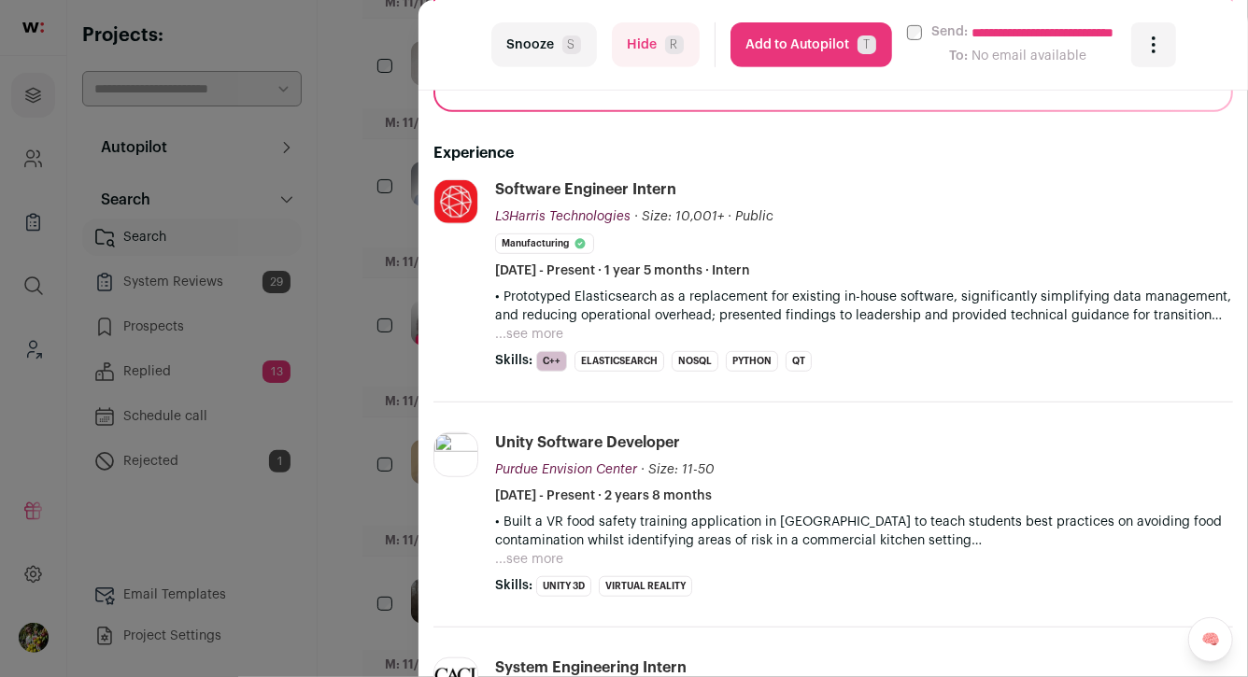
scroll to position [403, 0]
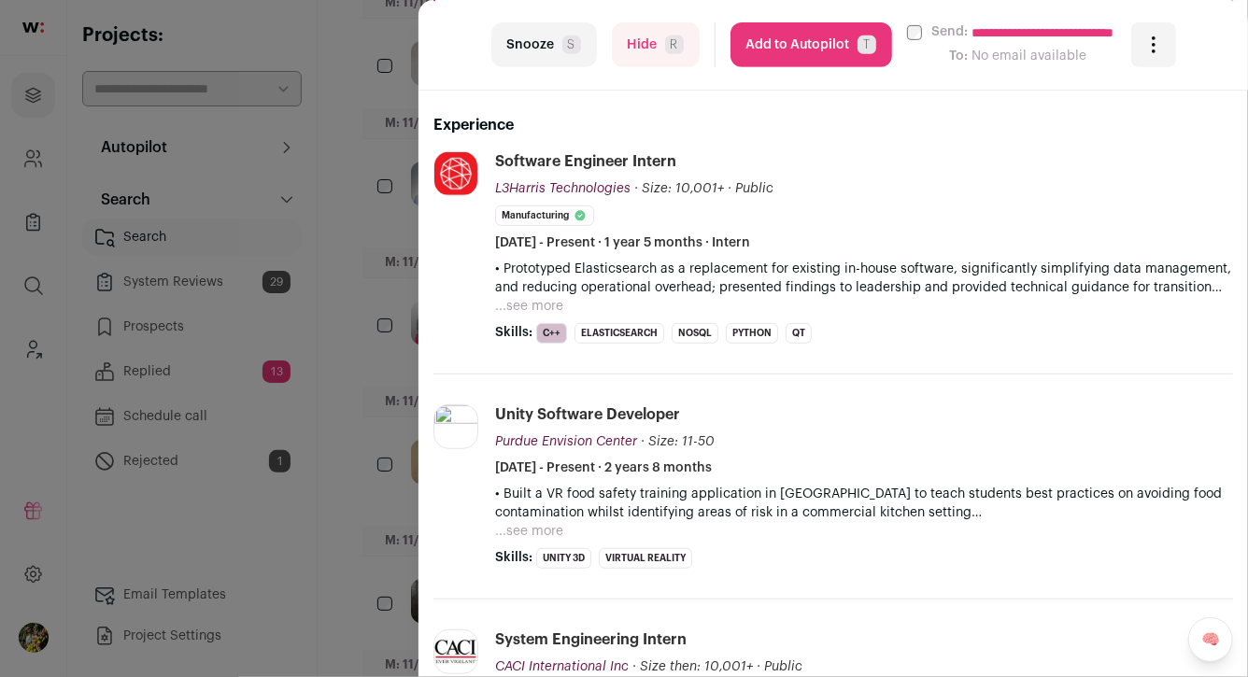
click at [551, 304] on button "...see more" at bounding box center [529, 306] width 68 height 19
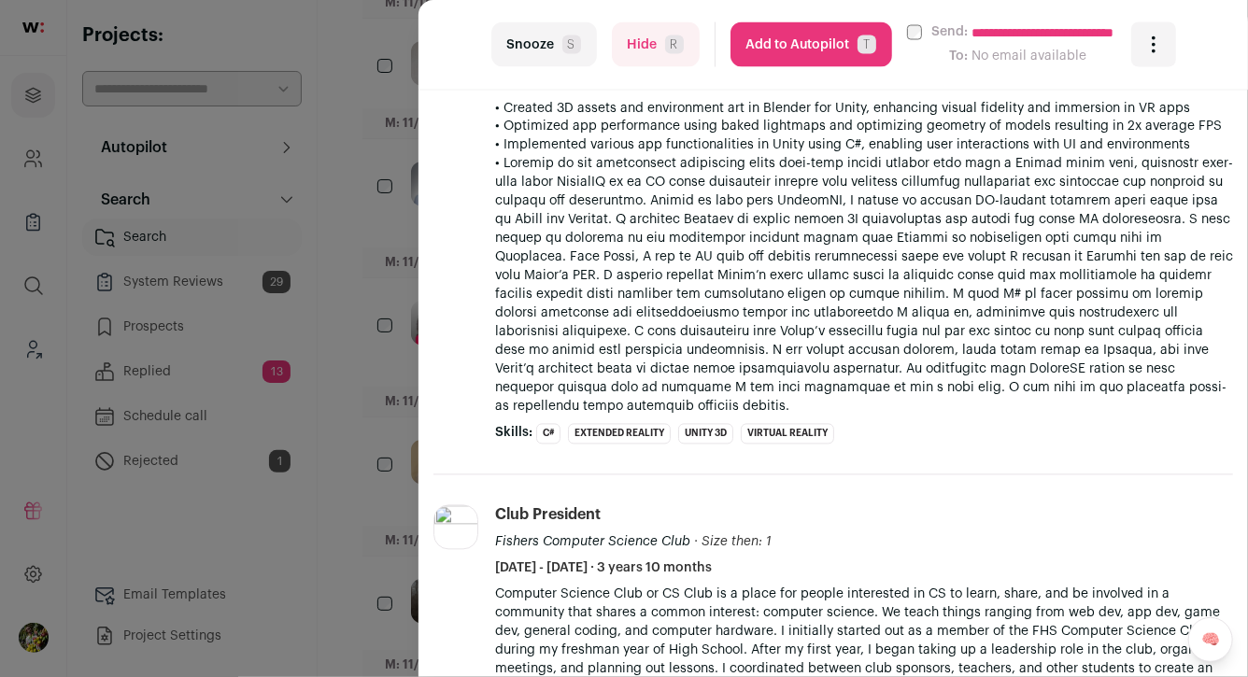
scroll to position [0, 0]
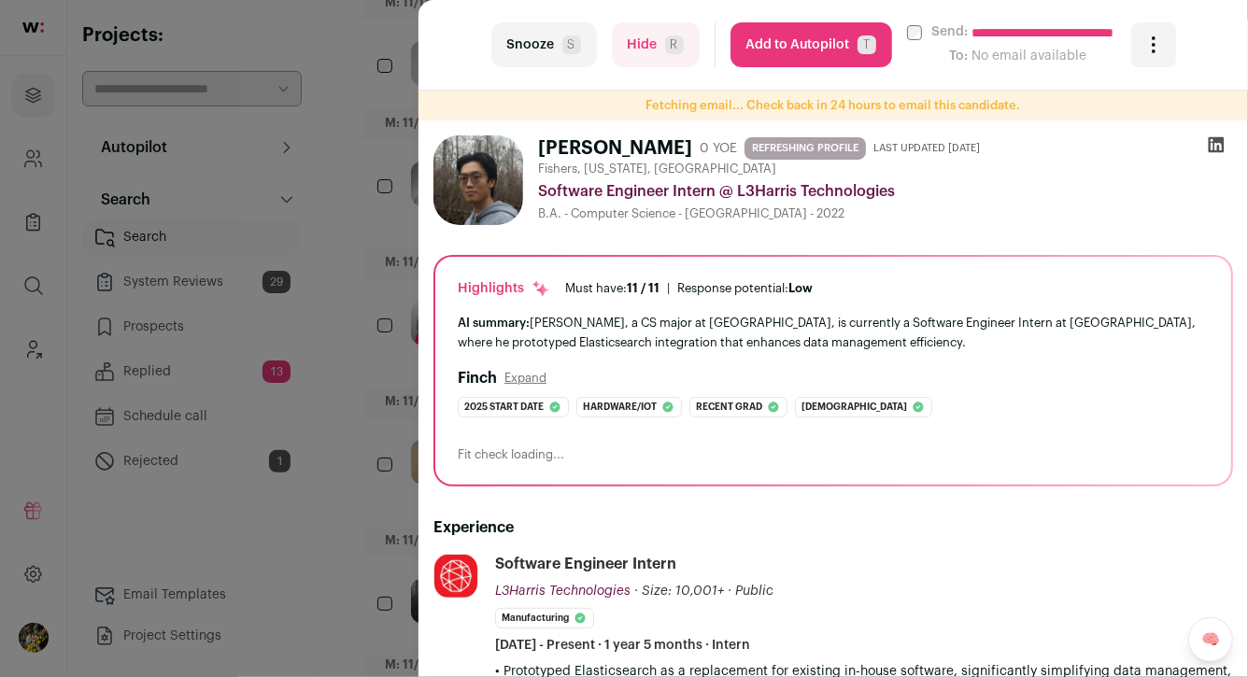
click at [1218, 145] on icon at bounding box center [1217, 145] width 16 height 16
click at [636, 50] on button "Hide R" at bounding box center [656, 44] width 88 height 45
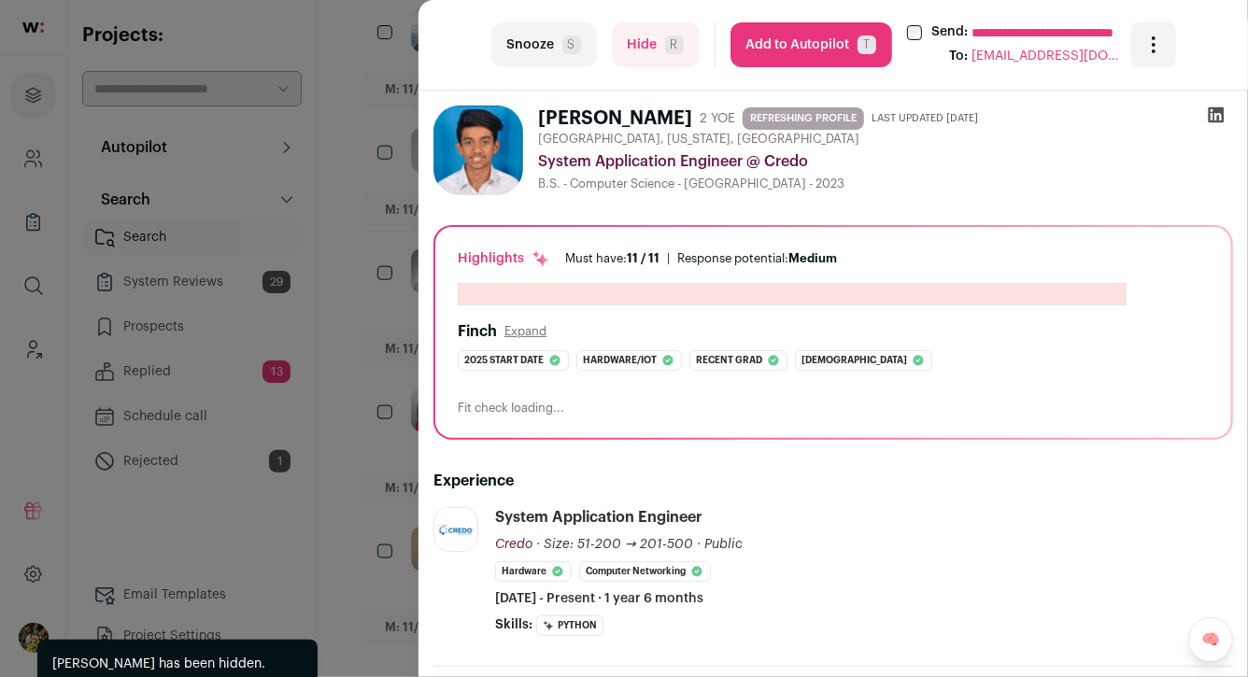
scroll to position [910, 0]
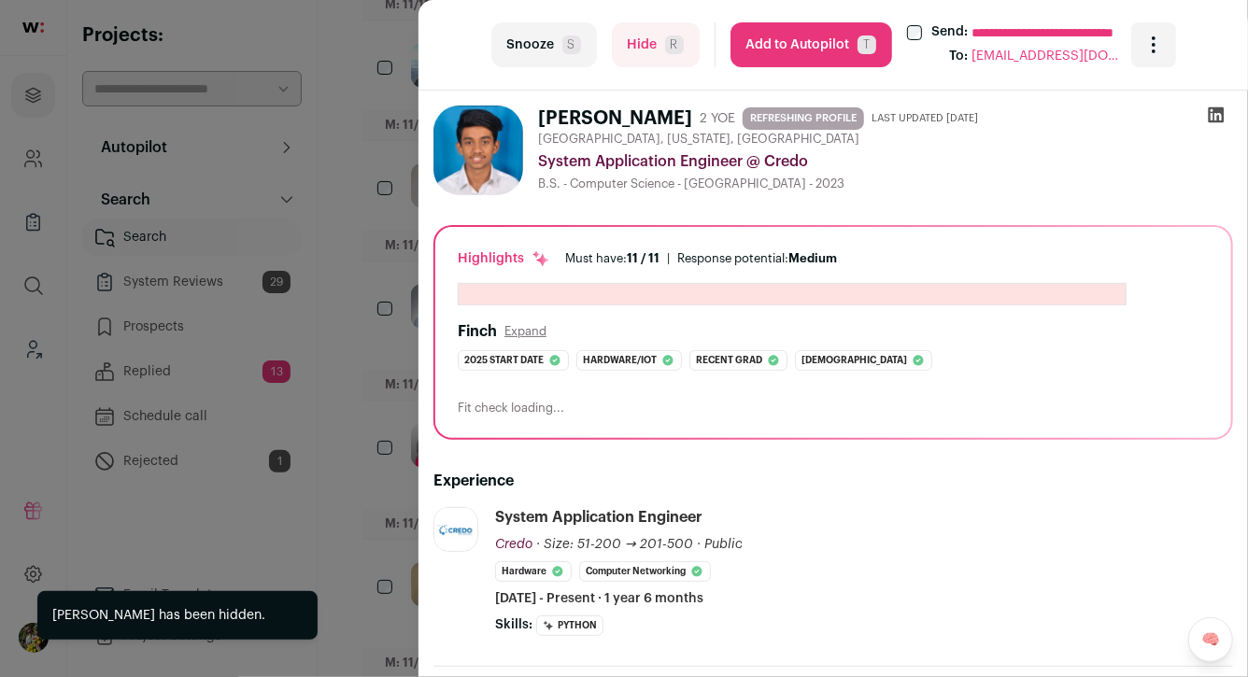
click at [368, 242] on div "**********" at bounding box center [624, 338] width 1248 height 677
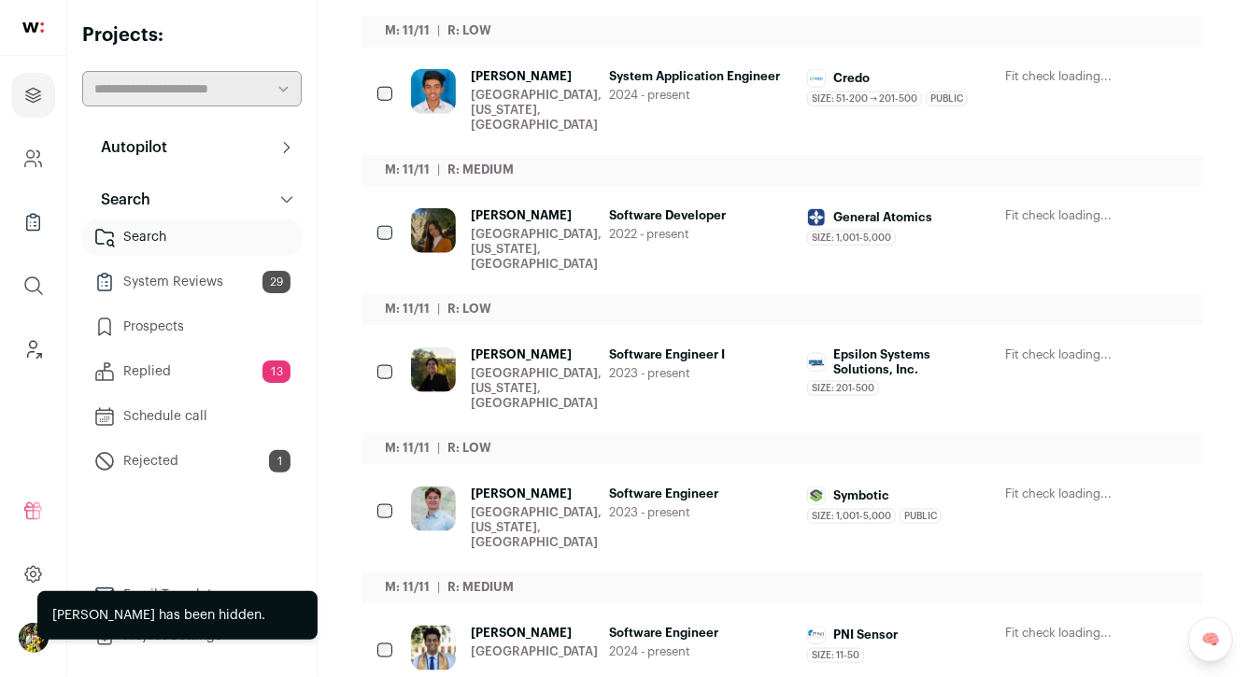
scroll to position [0, 0]
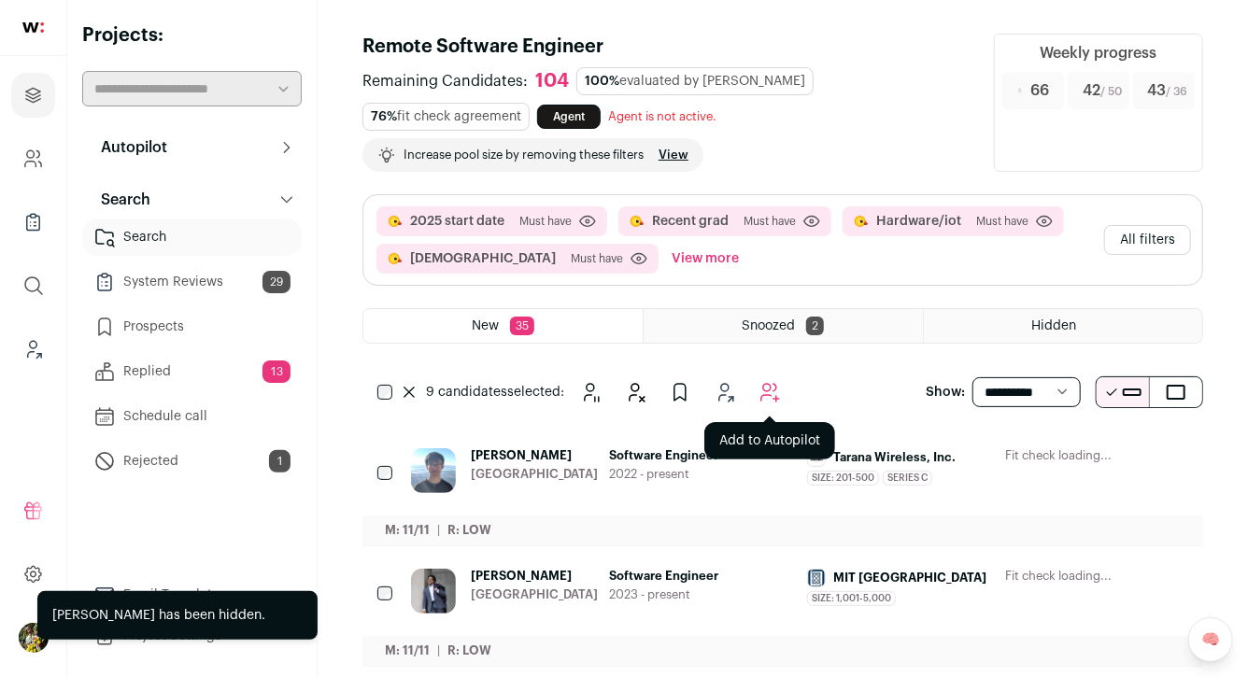
click at [770, 389] on icon "Add to Autopilot" at bounding box center [770, 393] width 18 height 18
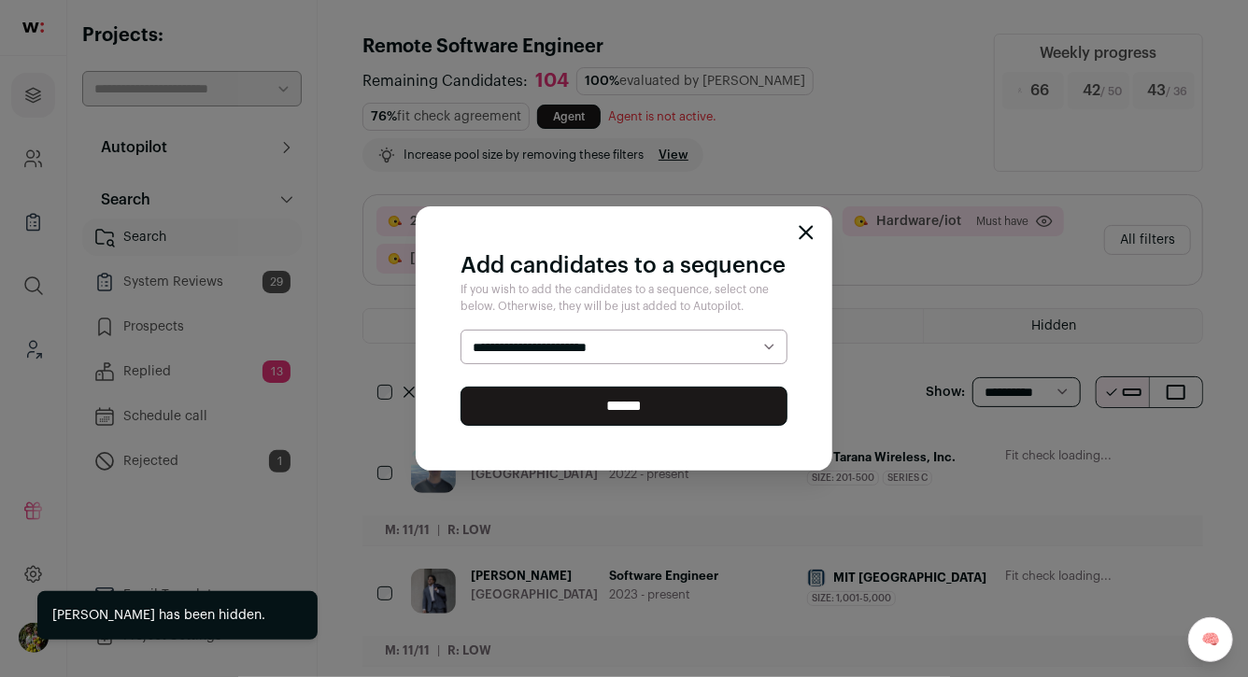
select select "*****"
click at [461, 330] on select "**********" at bounding box center [624, 347] width 327 height 35
click at [698, 402] on input "******" at bounding box center [624, 406] width 327 height 39
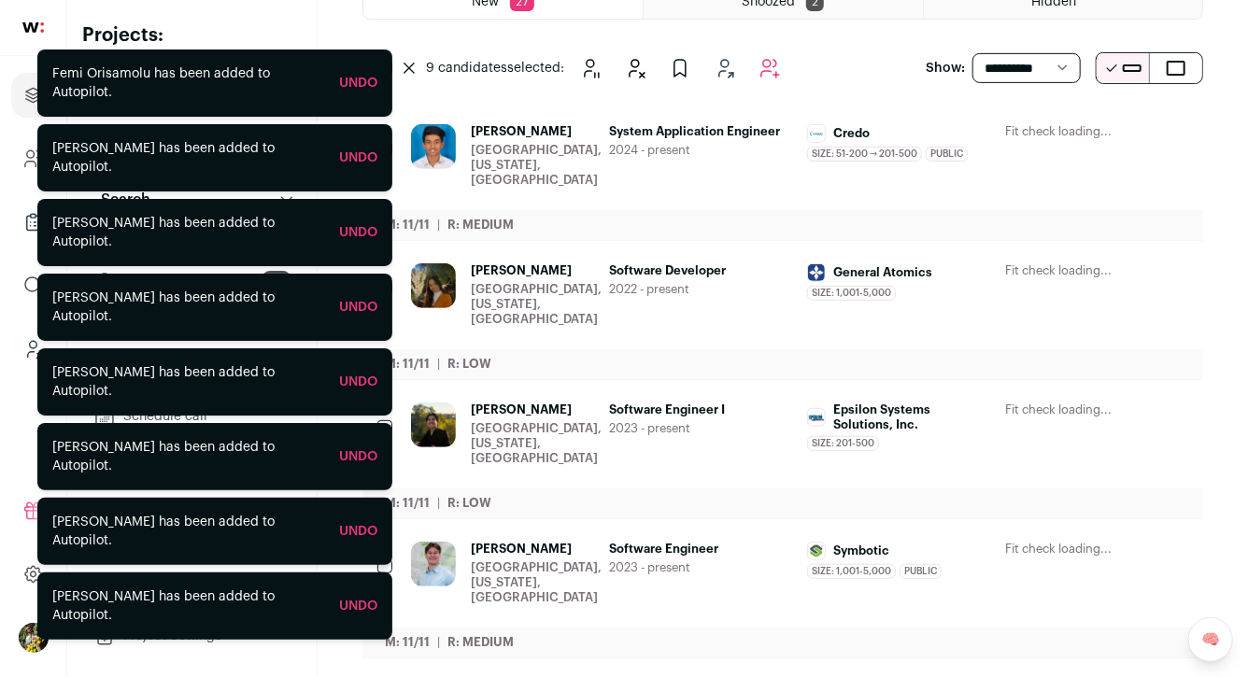
scroll to position [334, 0]
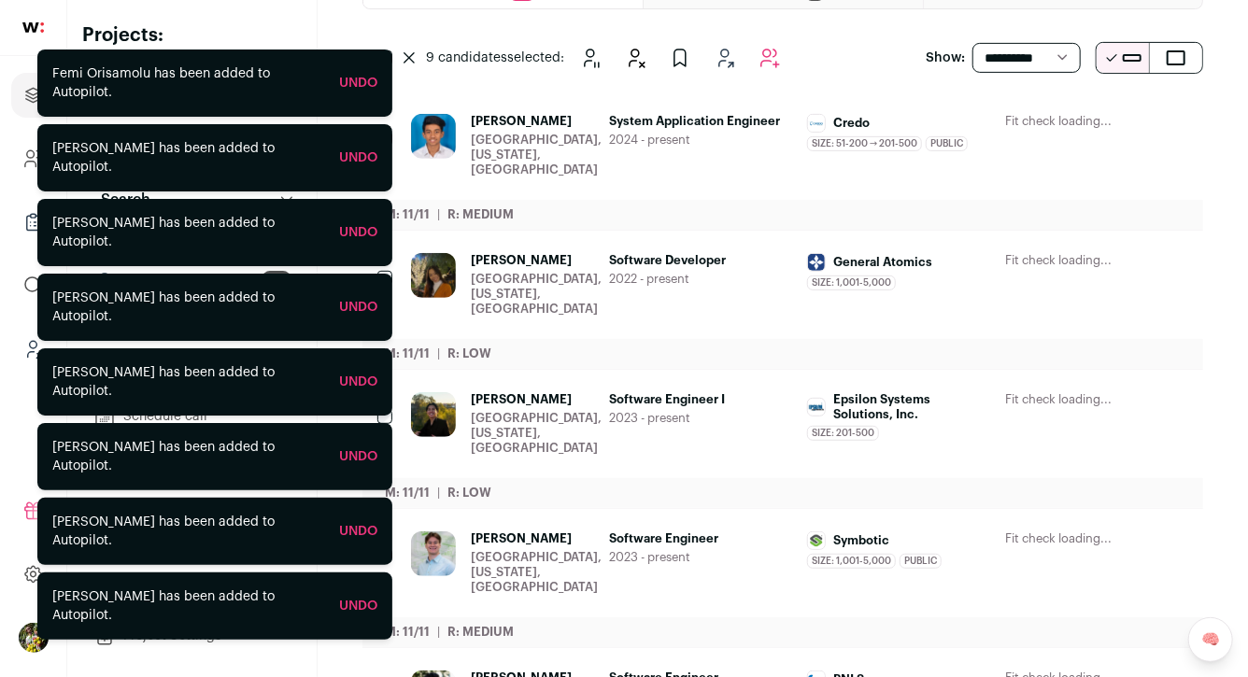
click at [570, 168] on link "[PERSON_NAME] [GEOGRAPHIC_DATA], [US_STATE], [GEOGRAPHIC_DATA] System Applicati…" at bounding box center [799, 160] width 777 height 93
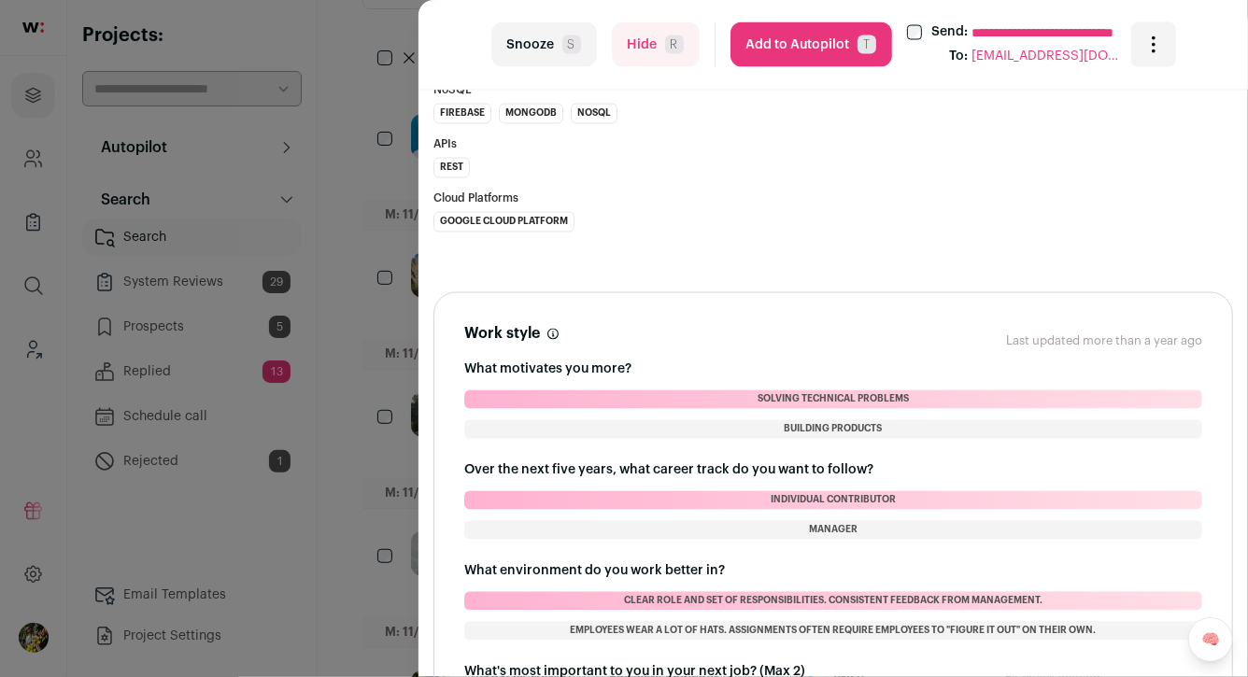
scroll to position [1644, 0]
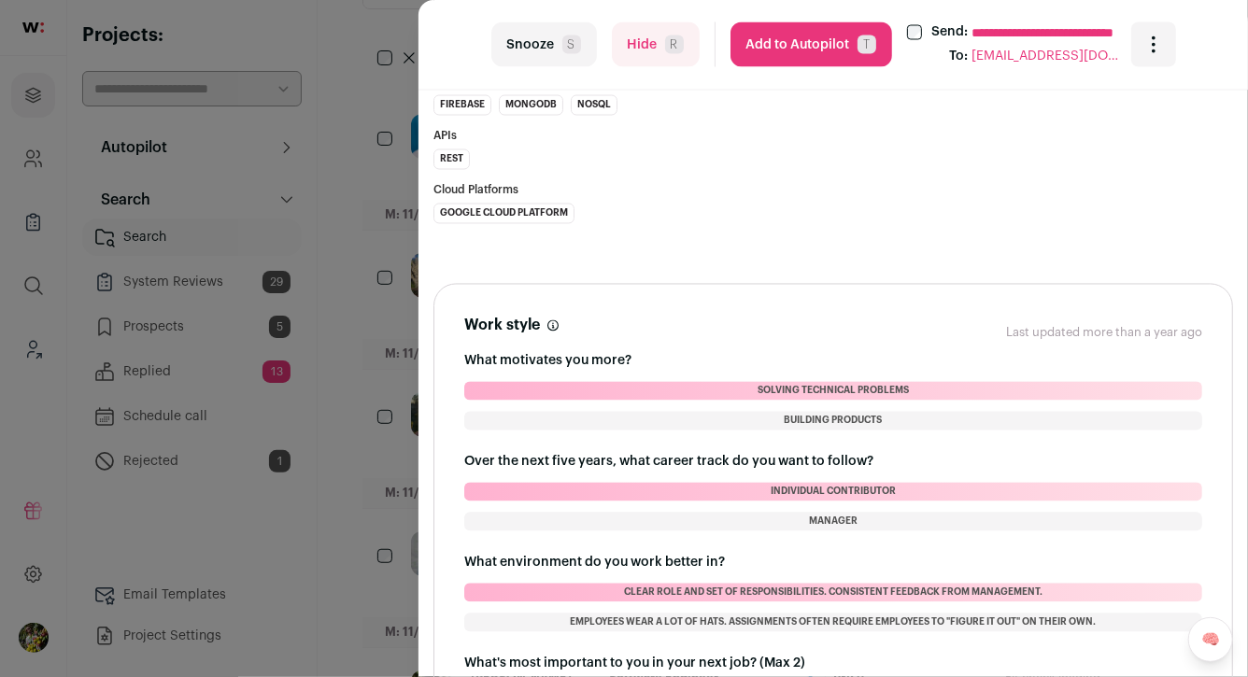
click at [440, 241] on div "Skills Programming Languages C++ JavaScript Python SQL Quality Assurance Seleni…" at bounding box center [833, 19] width 800 height 469
click at [393, 241] on div "**********" at bounding box center [624, 338] width 1248 height 677
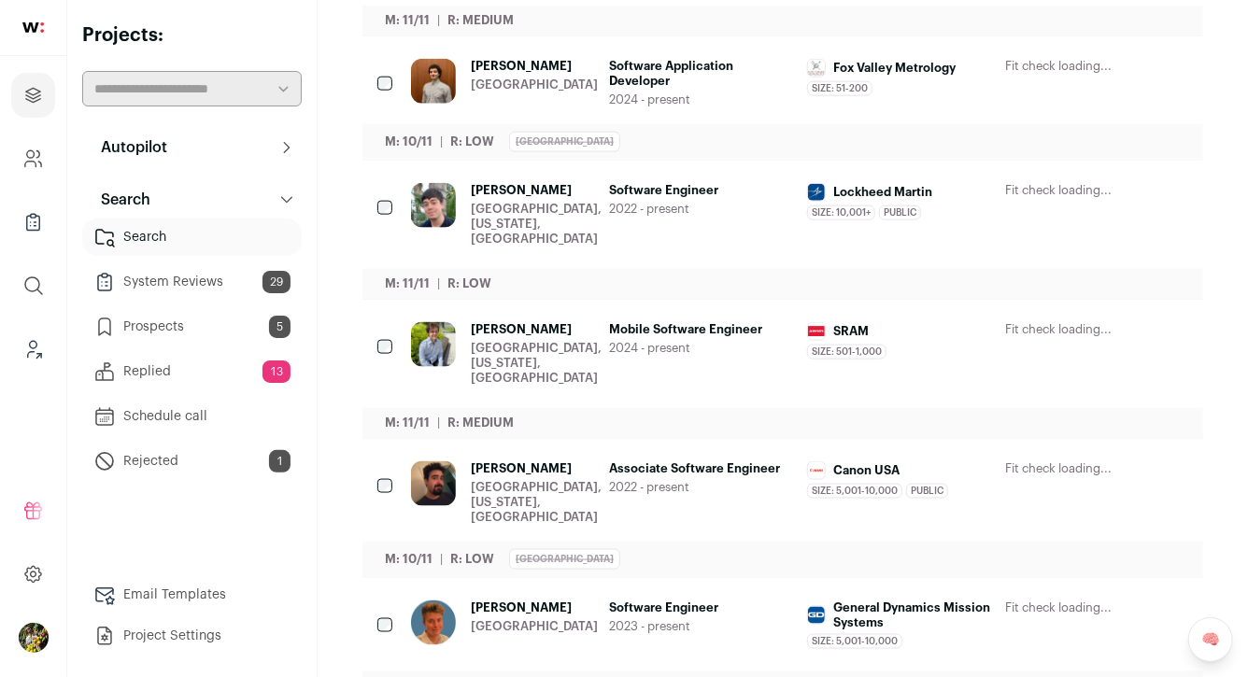
scroll to position [0, 0]
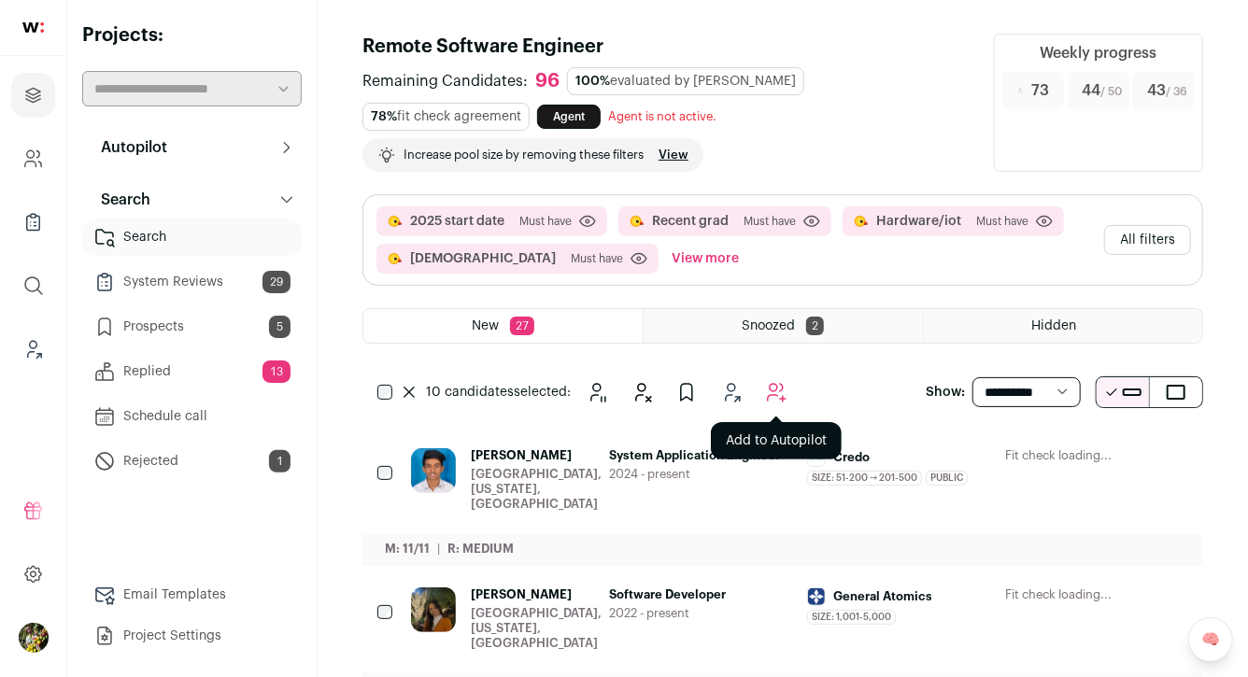
click at [773, 388] on icon "Add to Autopilot" at bounding box center [776, 392] width 22 height 22
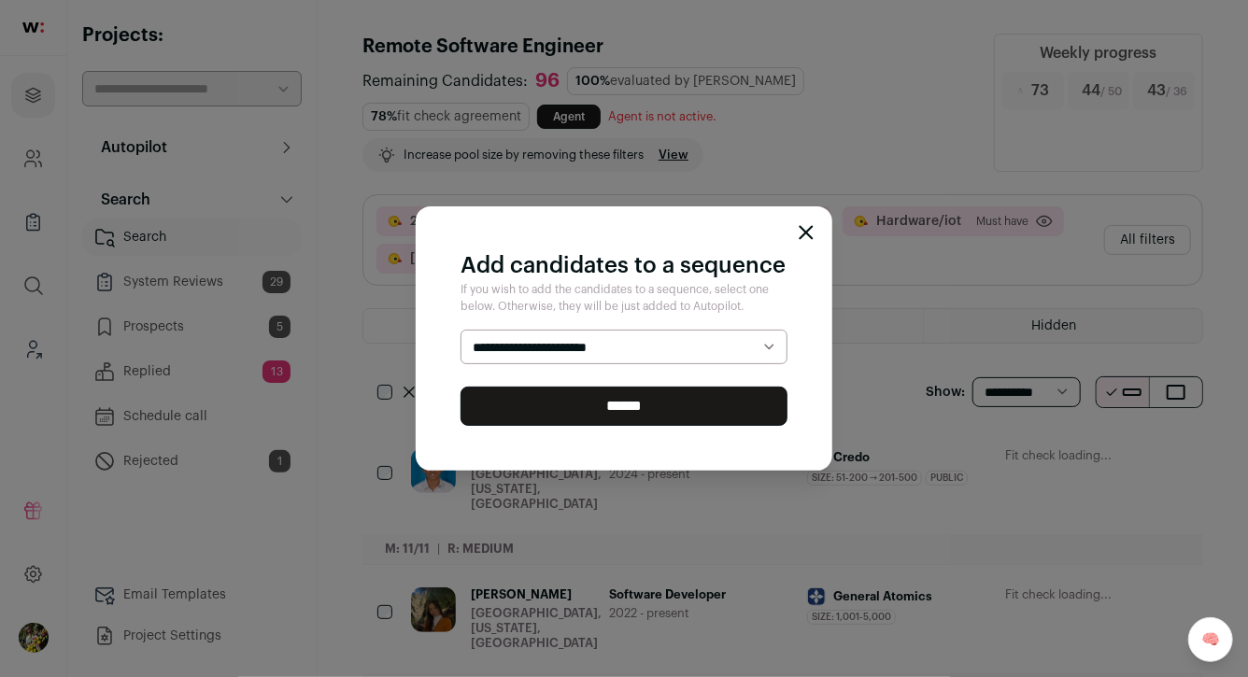
select select "*****"
click at [461, 330] on select "**********" at bounding box center [624, 347] width 327 height 35
click at [710, 399] on input "******" at bounding box center [624, 406] width 327 height 39
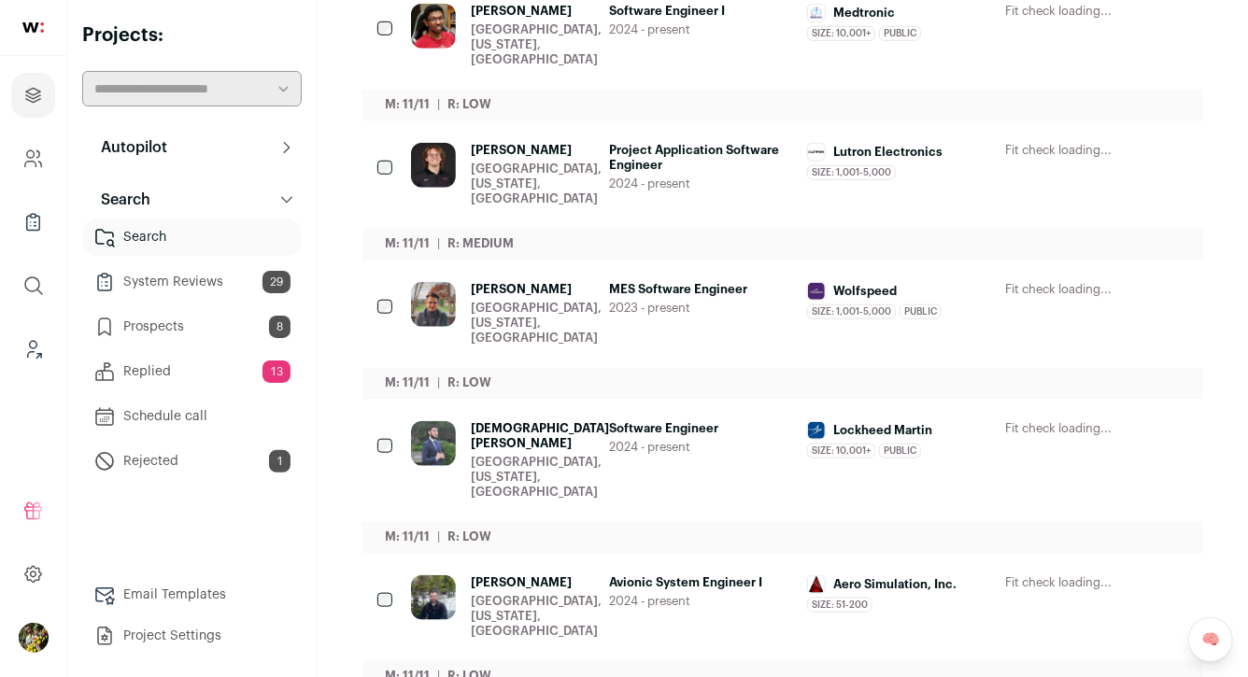
scroll to position [688, 0]
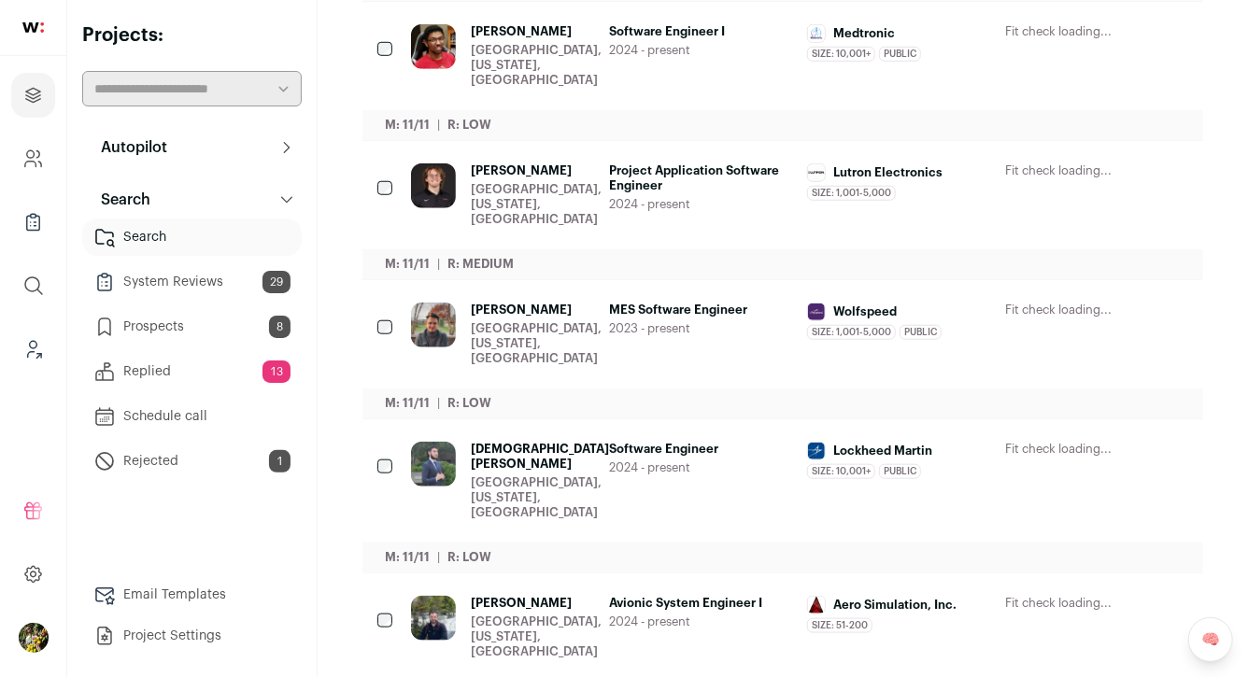
click at [623, 173] on span "Project Application Software Engineer" at bounding box center [700, 178] width 183 height 30
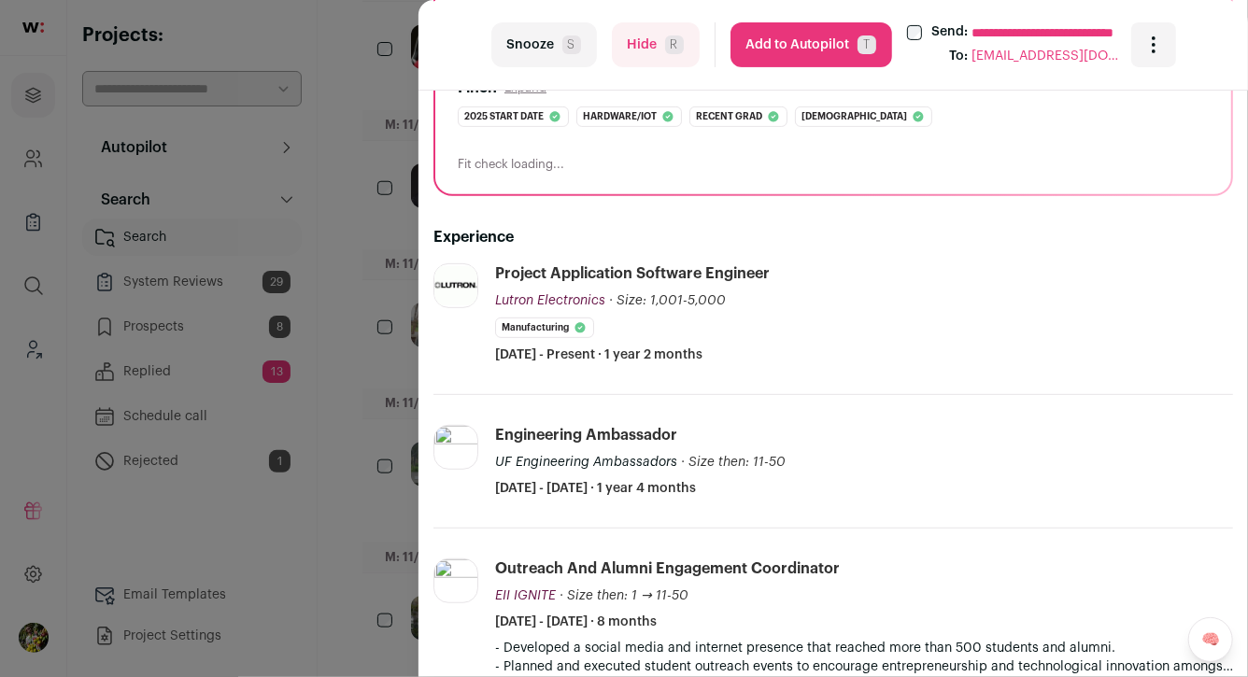
scroll to position [383, 0]
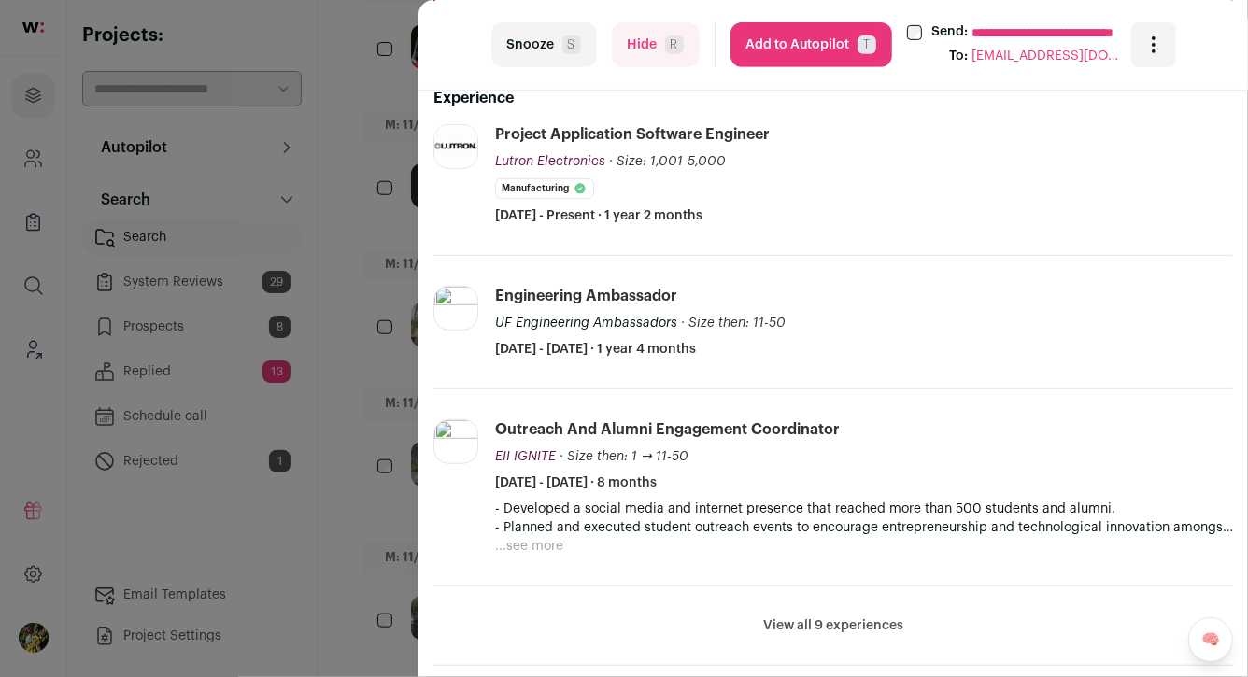
click at [358, 246] on div "**********" at bounding box center [624, 338] width 1248 height 677
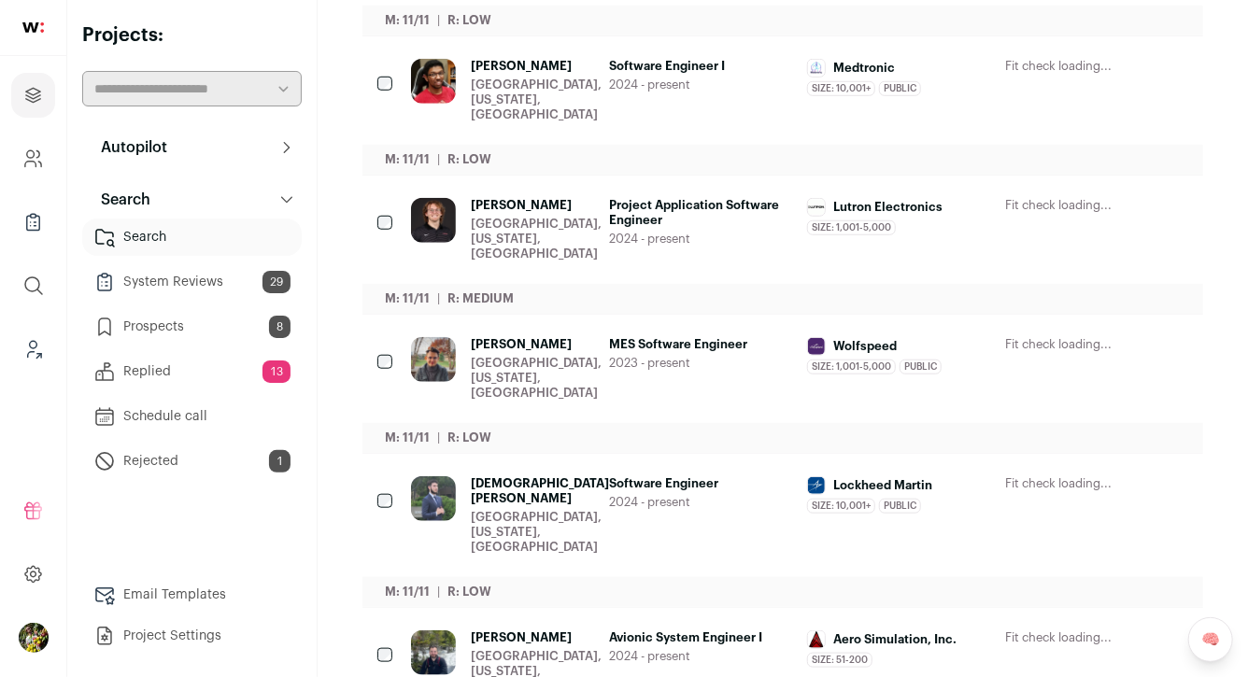
scroll to position [617, 0]
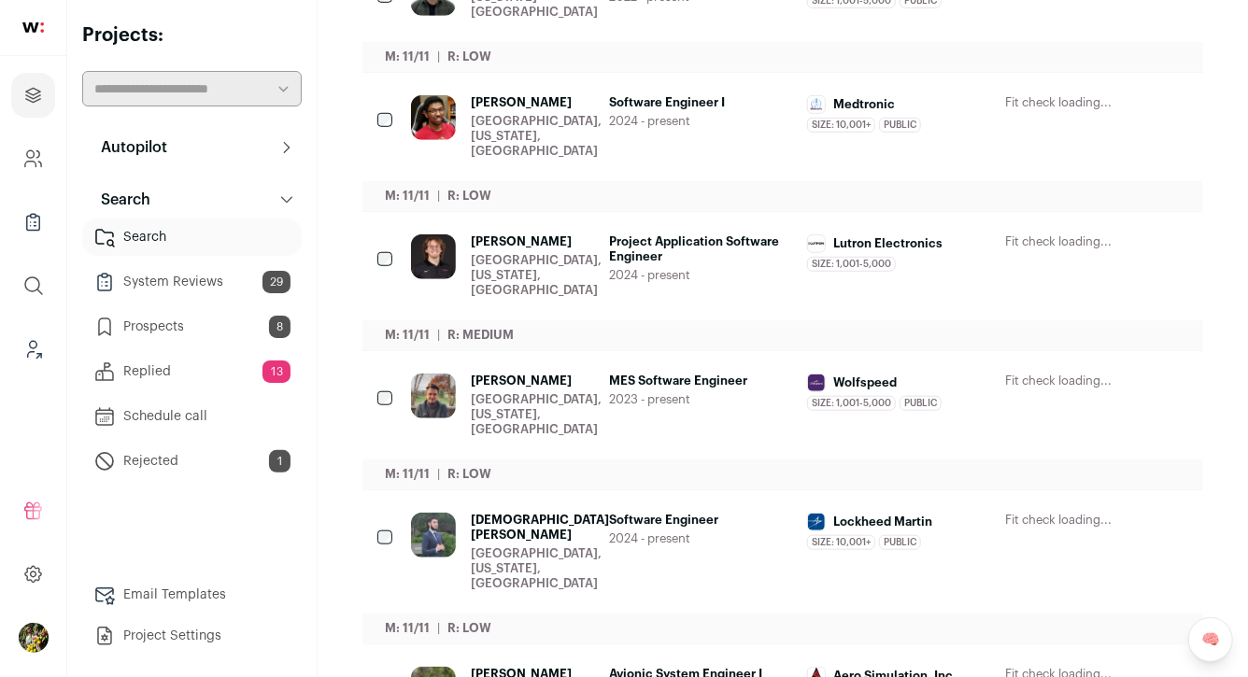
click at [571, 114] on div "[GEOGRAPHIC_DATA], [US_STATE], [GEOGRAPHIC_DATA]" at bounding box center [536, 136] width 131 height 45
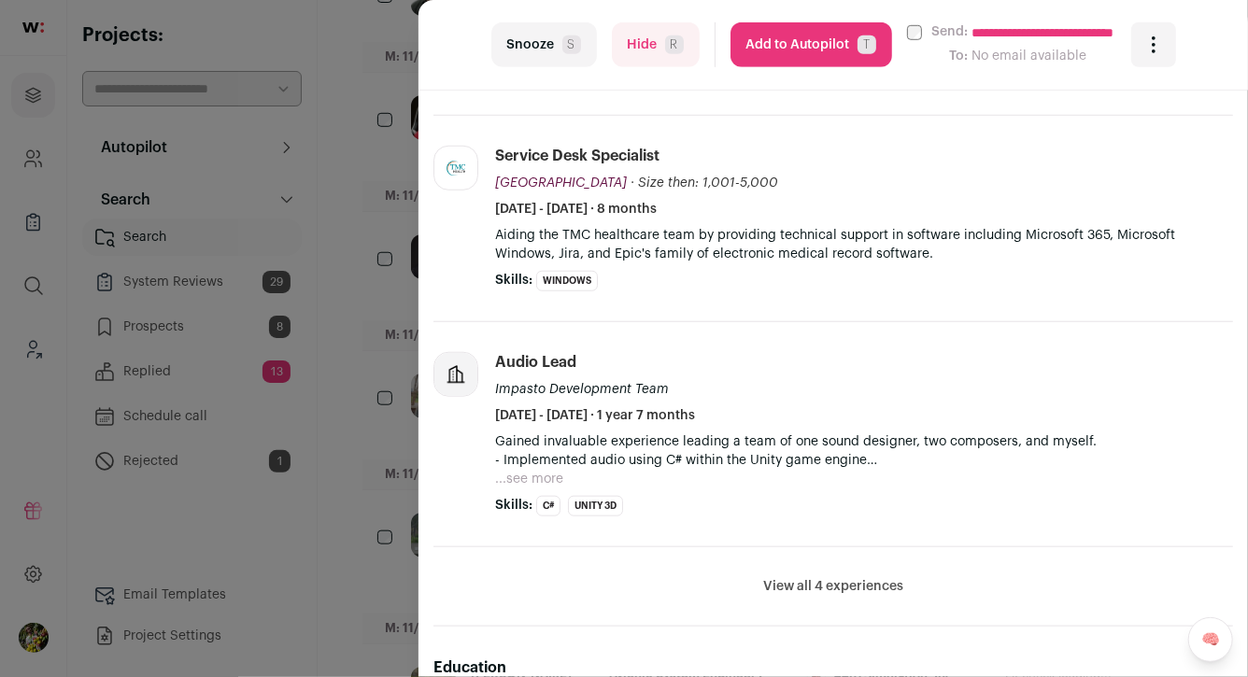
scroll to position [673, 0]
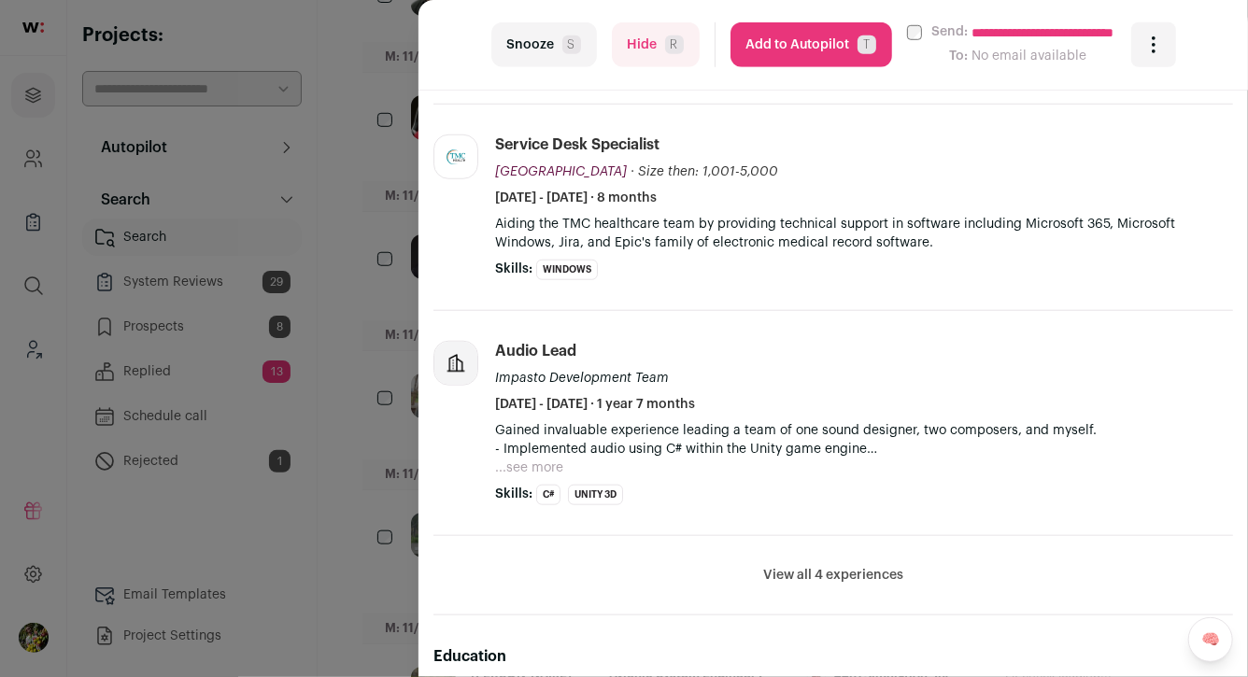
click at [637, 40] on button "Hide R" at bounding box center [656, 44] width 88 height 45
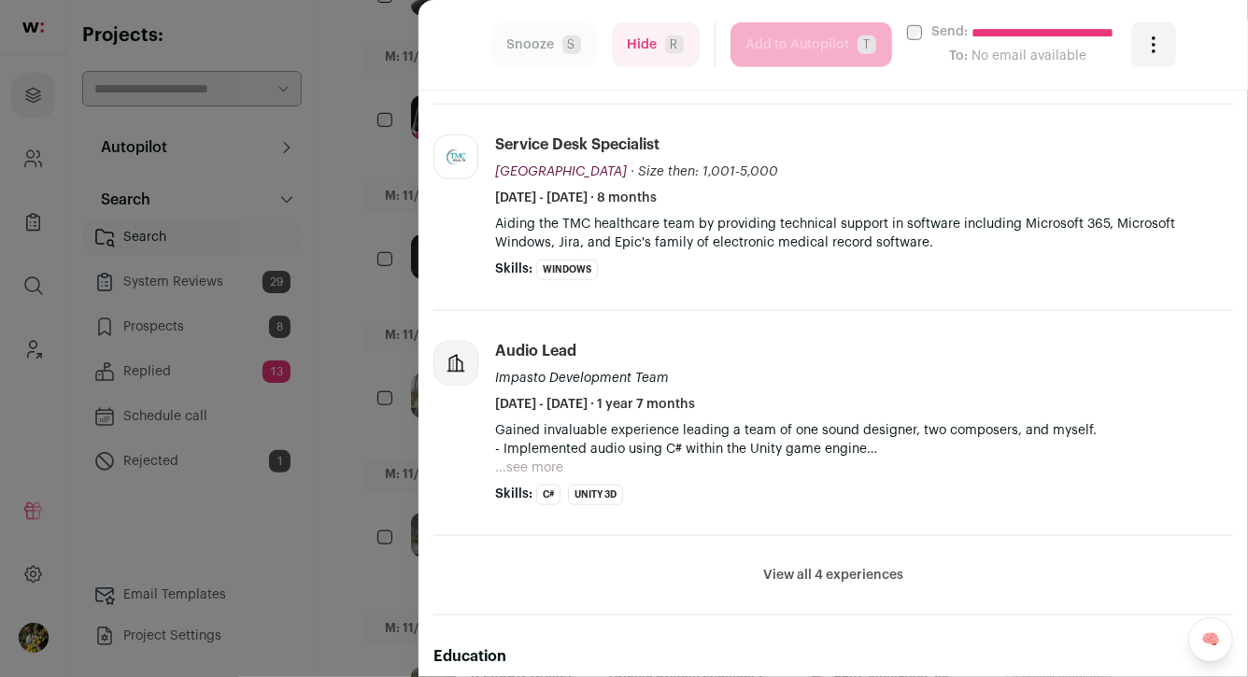
click at [402, 181] on div "**********" at bounding box center [624, 338] width 1248 height 677
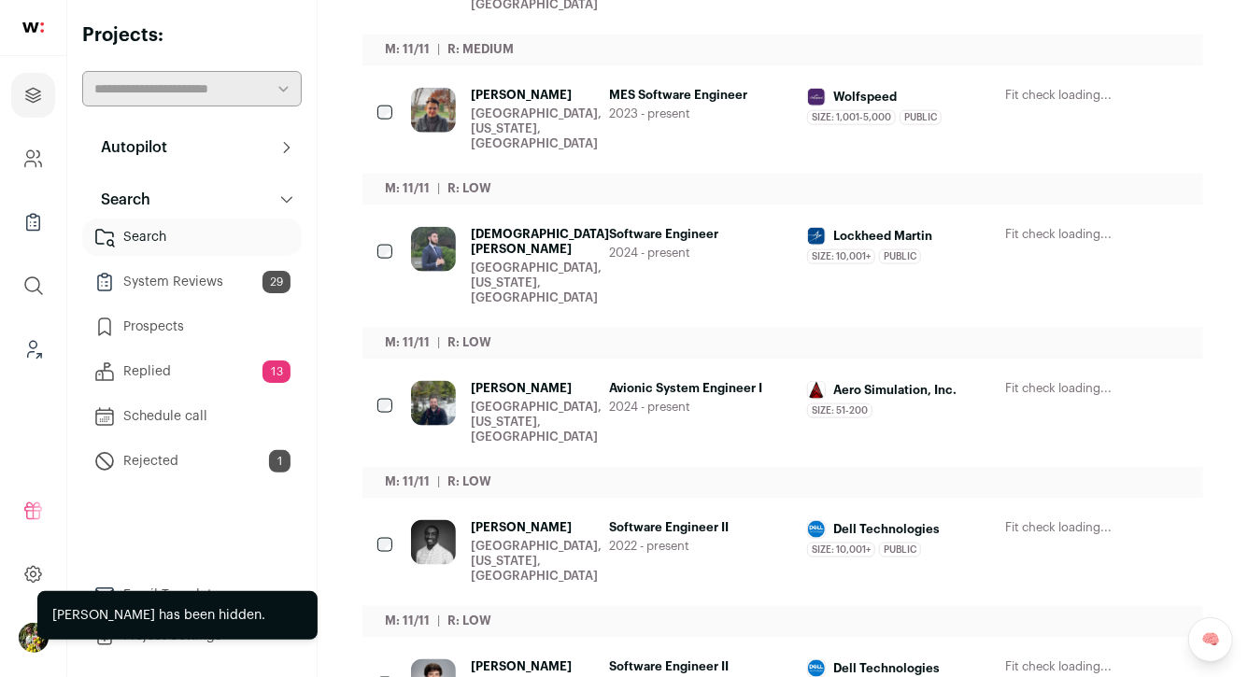
scroll to position [1029, 0]
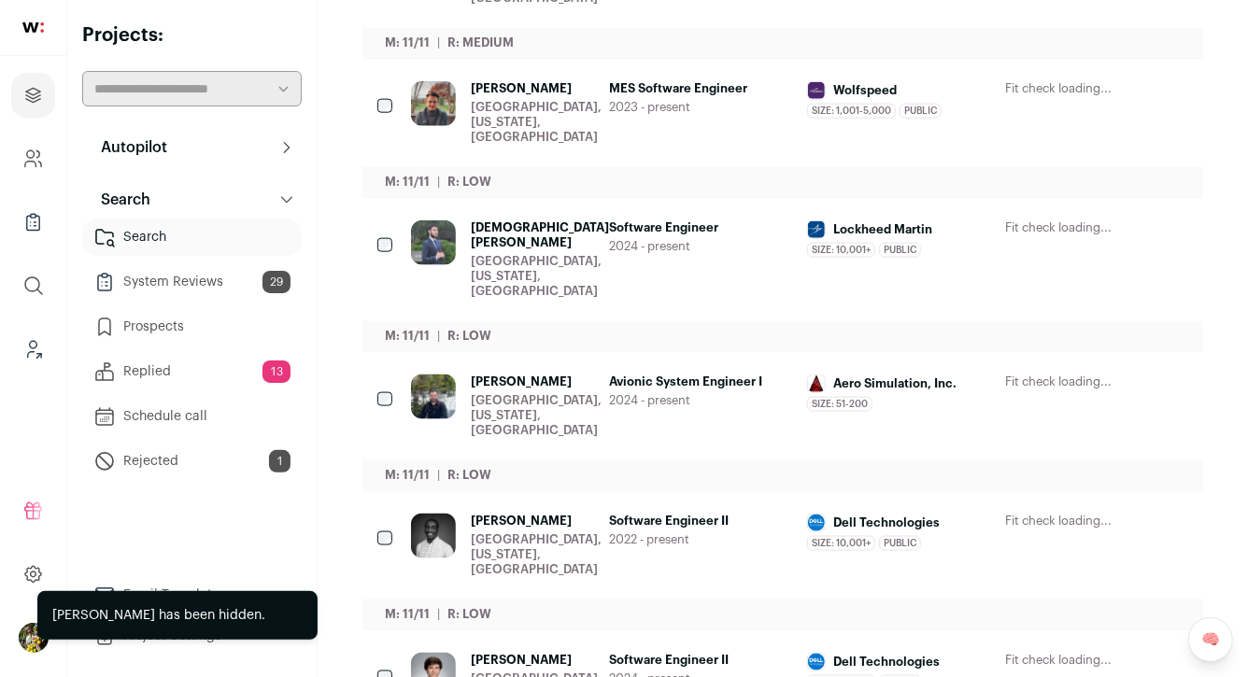
click at [565, 100] on div "[GEOGRAPHIC_DATA], [US_STATE], [GEOGRAPHIC_DATA]" at bounding box center [536, 122] width 131 height 45
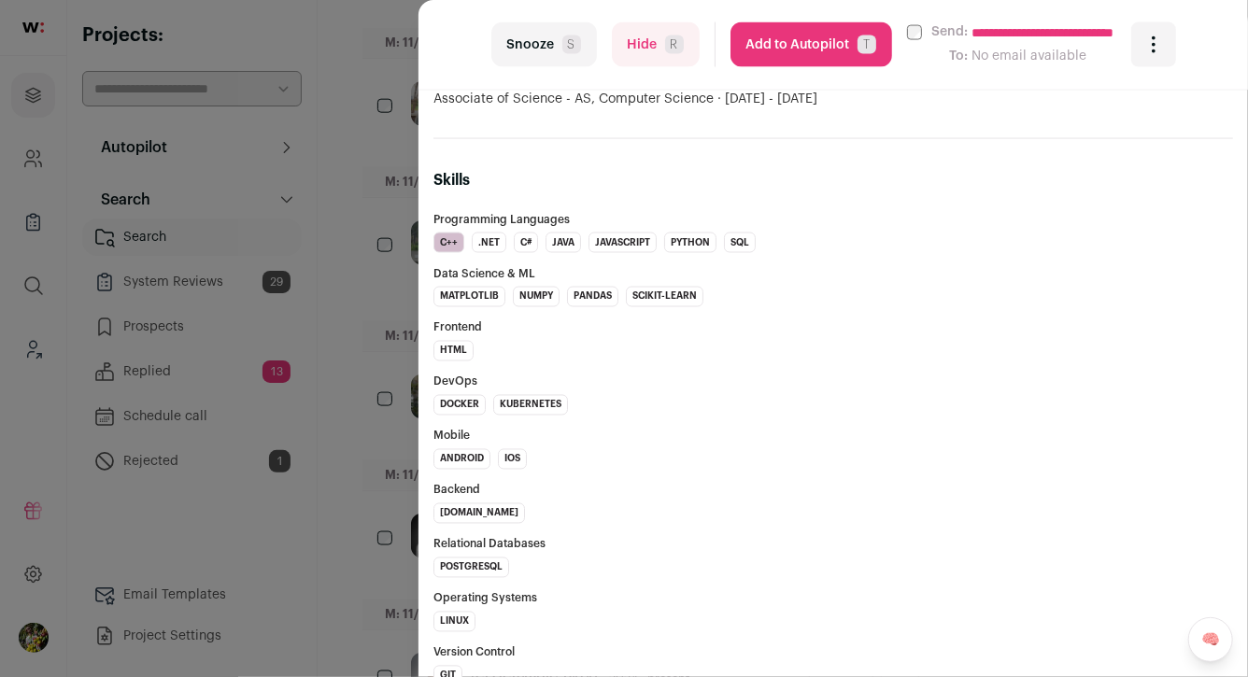
scroll to position [1491, 0]
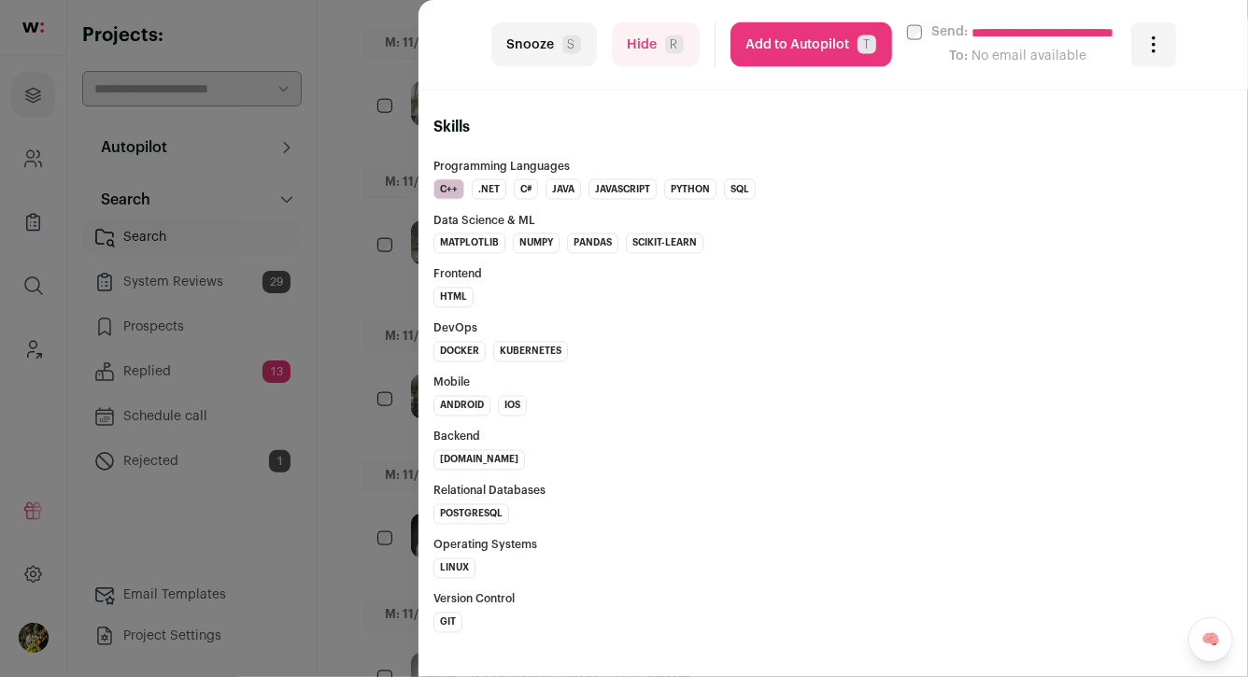
click at [357, 316] on div "**********" at bounding box center [624, 338] width 1248 height 677
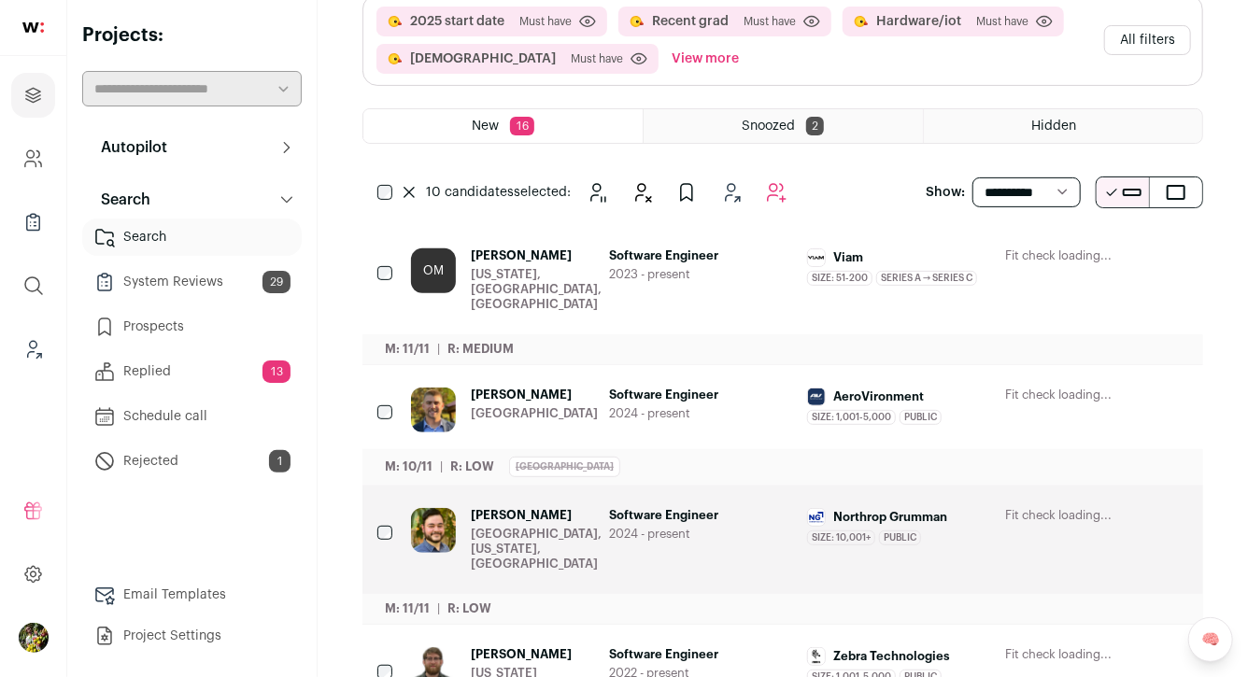
scroll to position [195, 0]
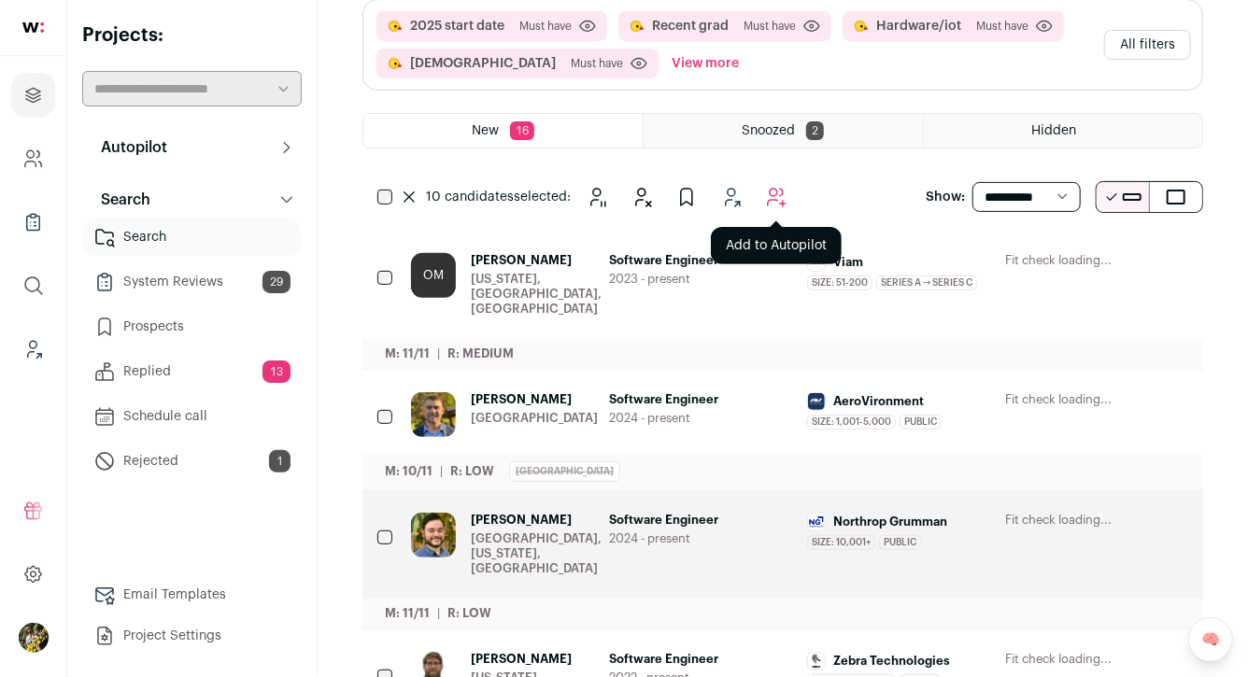
click at [777, 181] on button "Add to Autopilot" at bounding box center [776, 196] width 37 height 37
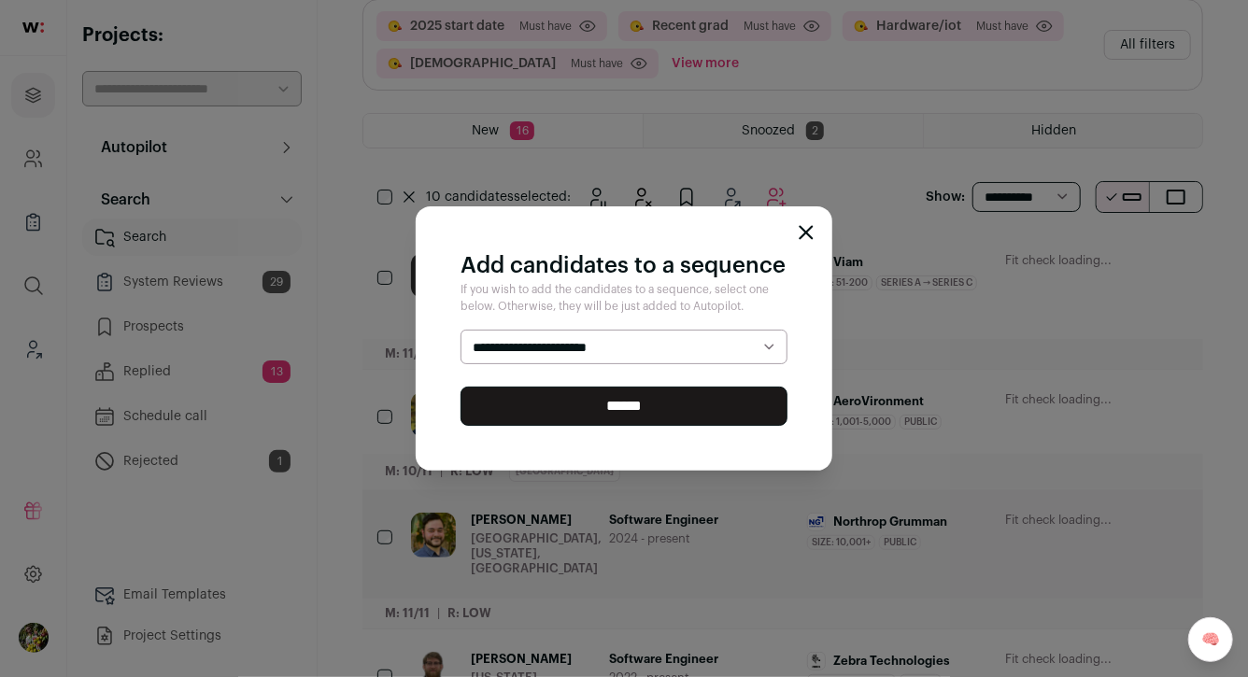
click at [461, 330] on select "**********" at bounding box center [624, 347] width 327 height 35
click at [696, 360] on select "**********" at bounding box center [624, 347] width 327 height 35
select select "*****"
click at [461, 330] on select "**********" at bounding box center [624, 347] width 327 height 35
click at [693, 401] on input "******" at bounding box center [624, 406] width 327 height 39
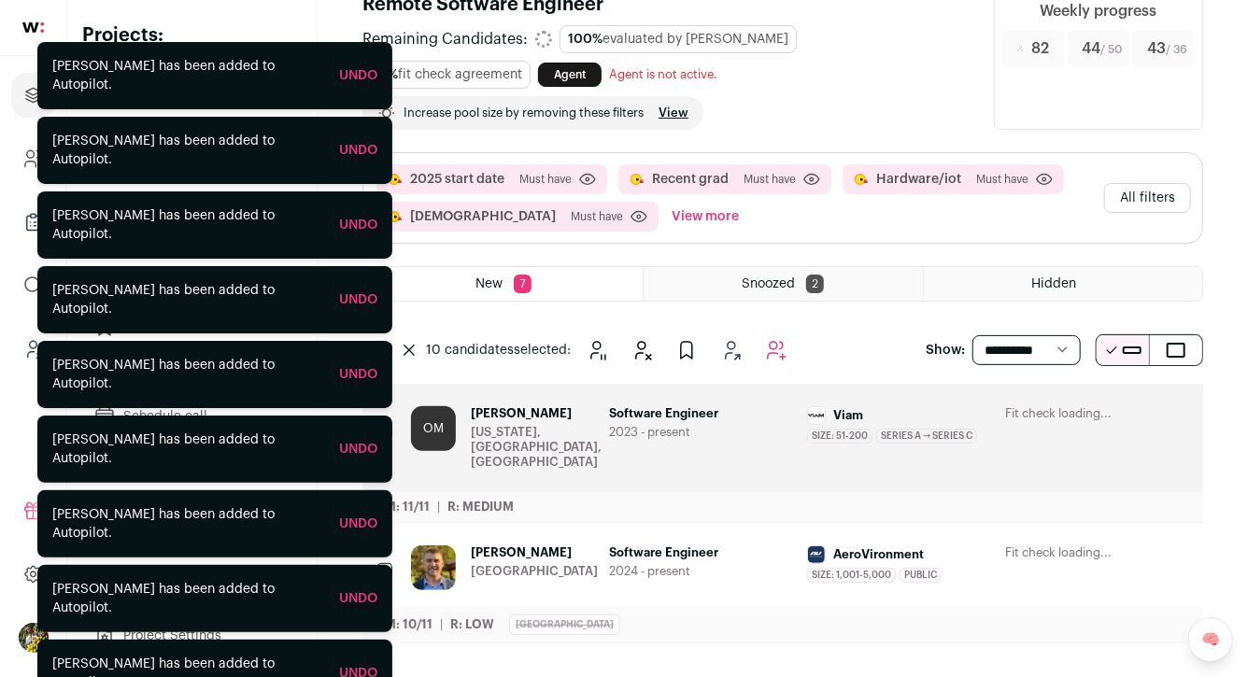
scroll to position [21, 0]
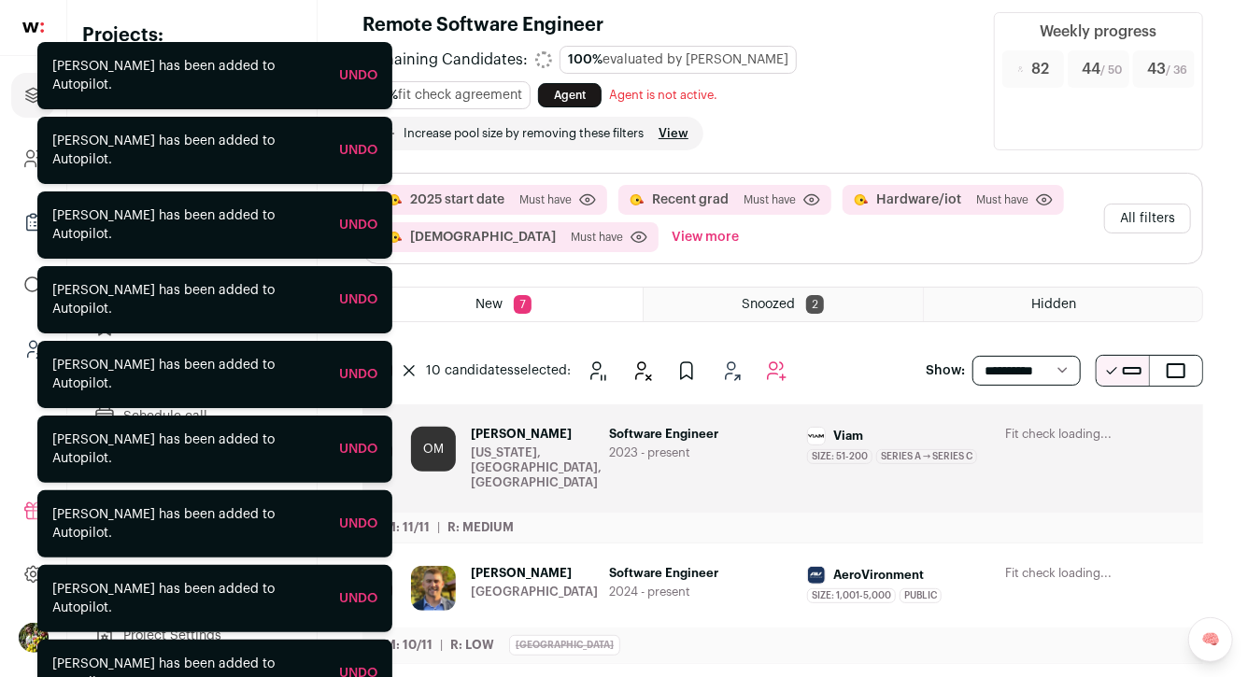
click at [573, 94] on link "Agent" at bounding box center [570, 95] width 64 height 24
